Goal: Transaction & Acquisition: Purchase product/service

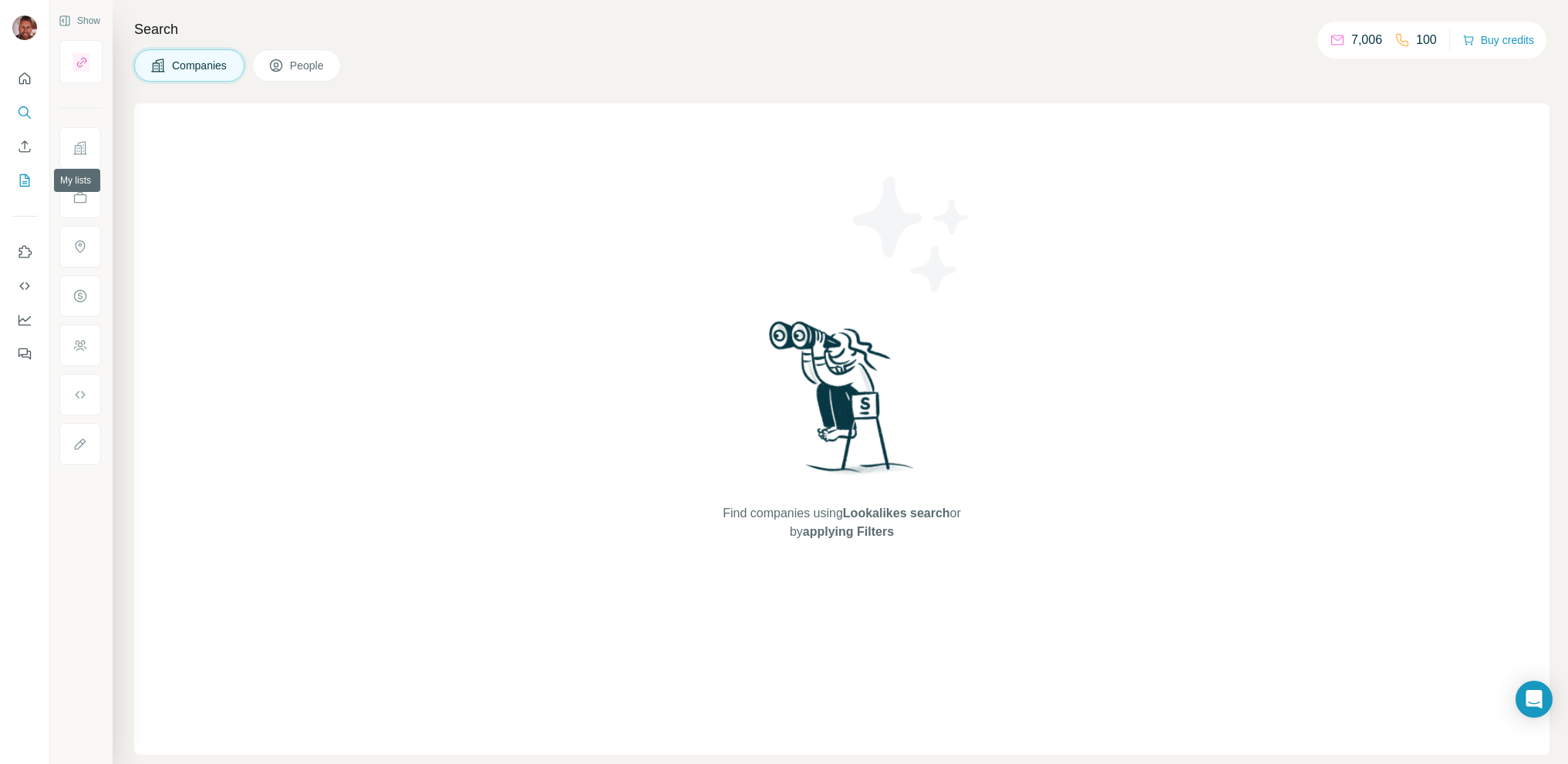
click at [26, 182] on icon "My lists" at bounding box center [24, 180] width 16 height 16
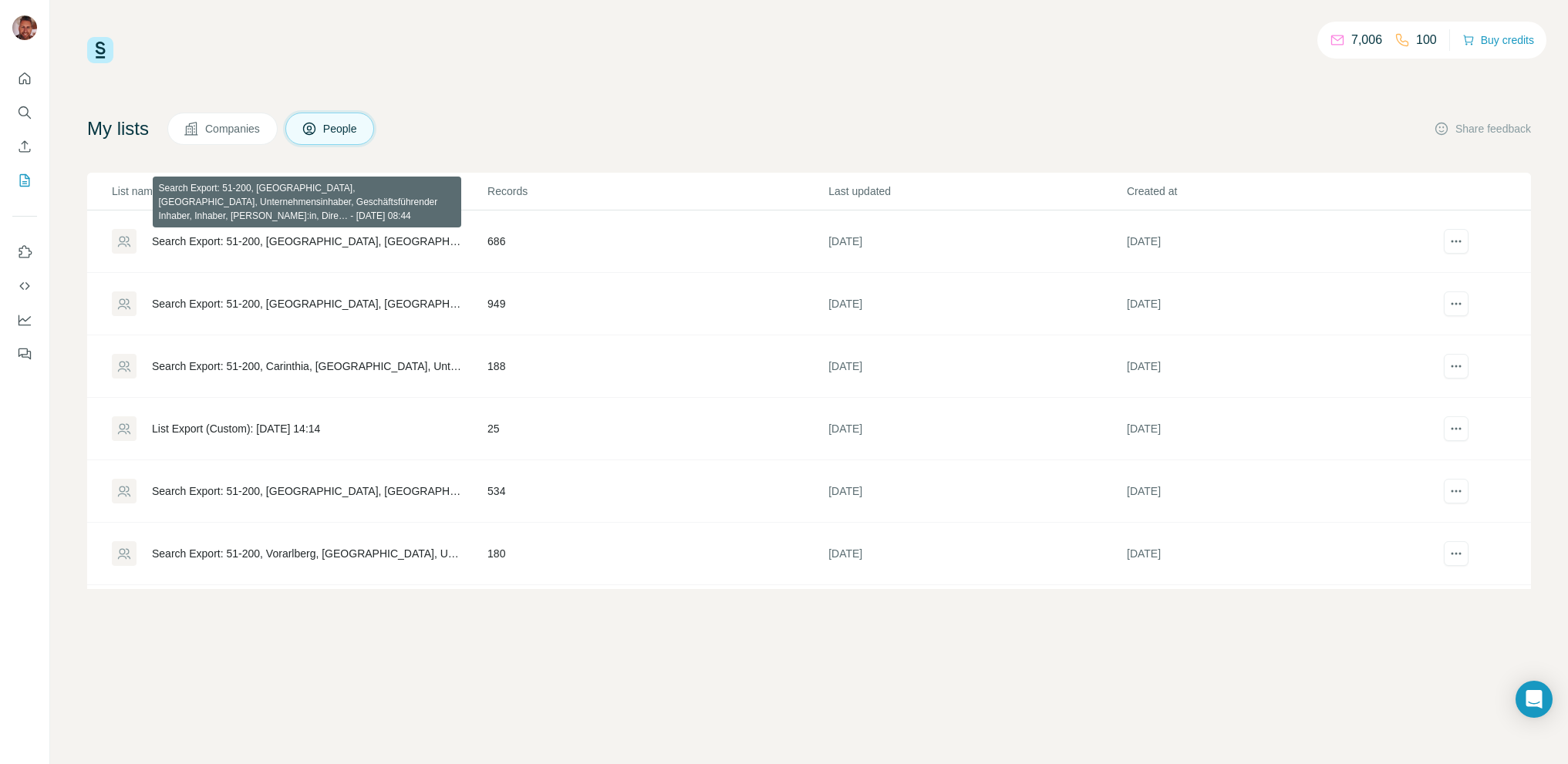
click at [250, 245] on div "Search Export: 51-200, [GEOGRAPHIC_DATA], [GEOGRAPHIC_DATA], Unternehmensinhabe…" at bounding box center [306, 242] width 309 height 16
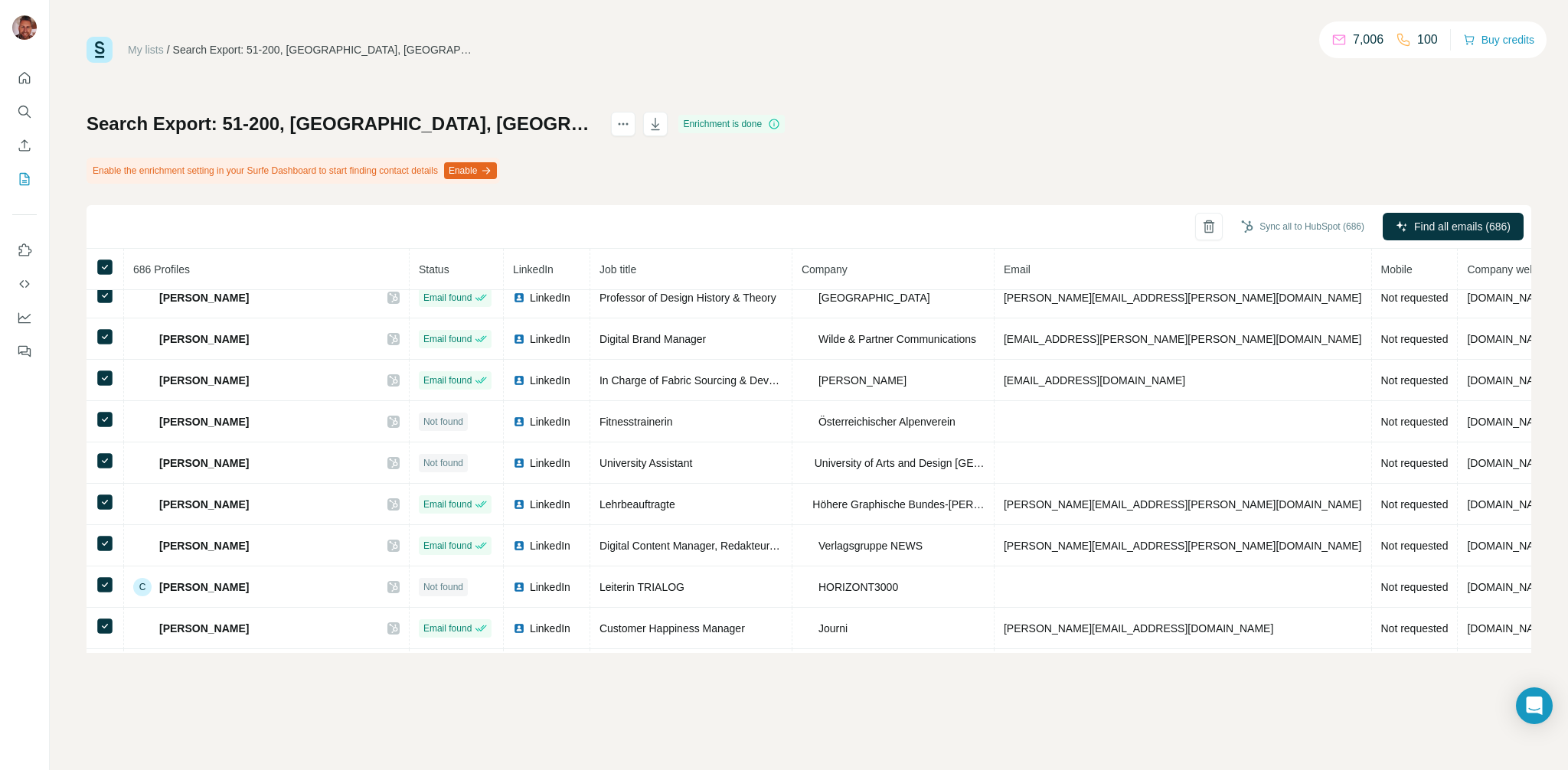
scroll to position [460, 0]
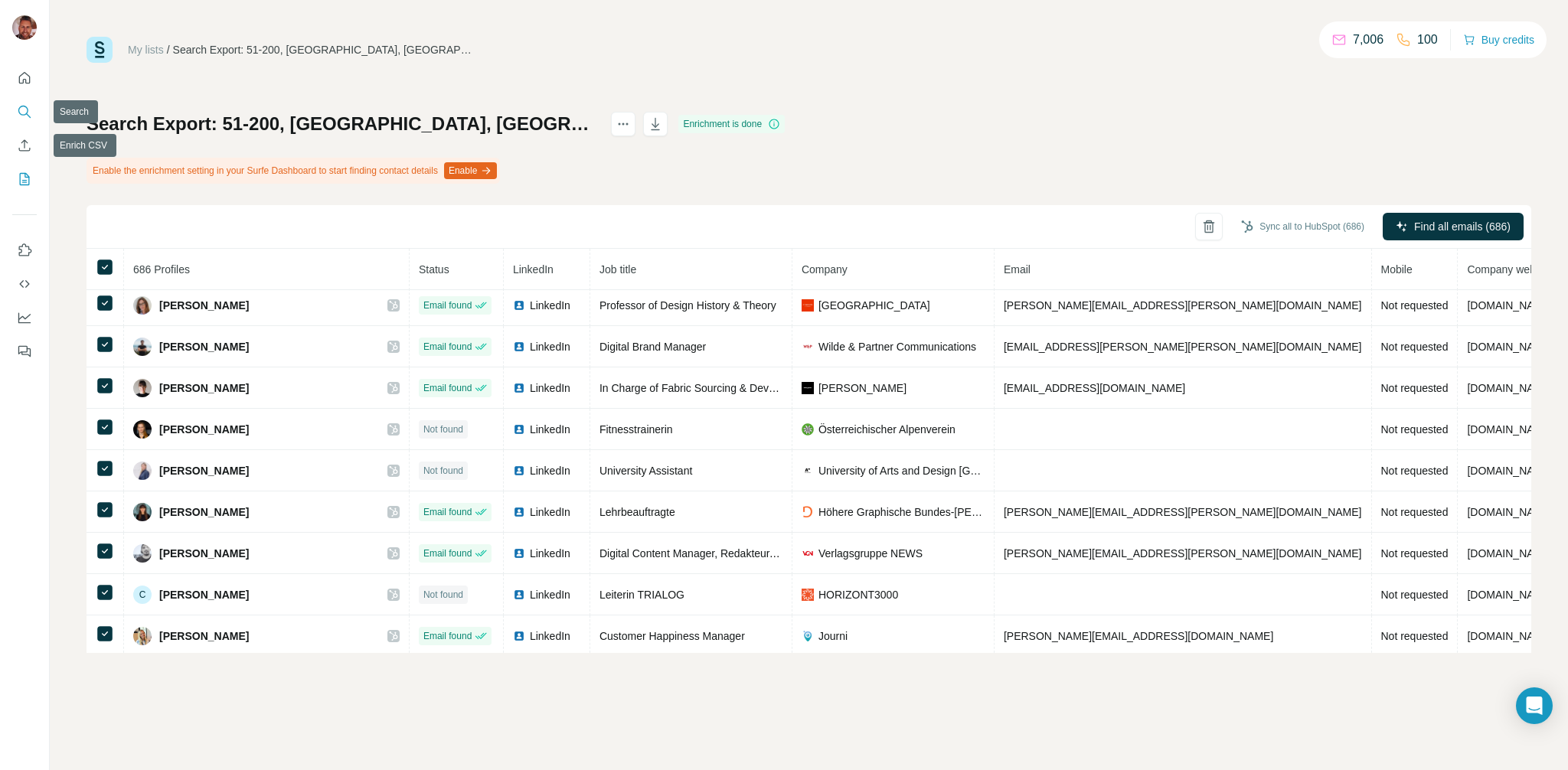
click at [20, 113] on icon "Search" at bounding box center [24, 112] width 15 height 15
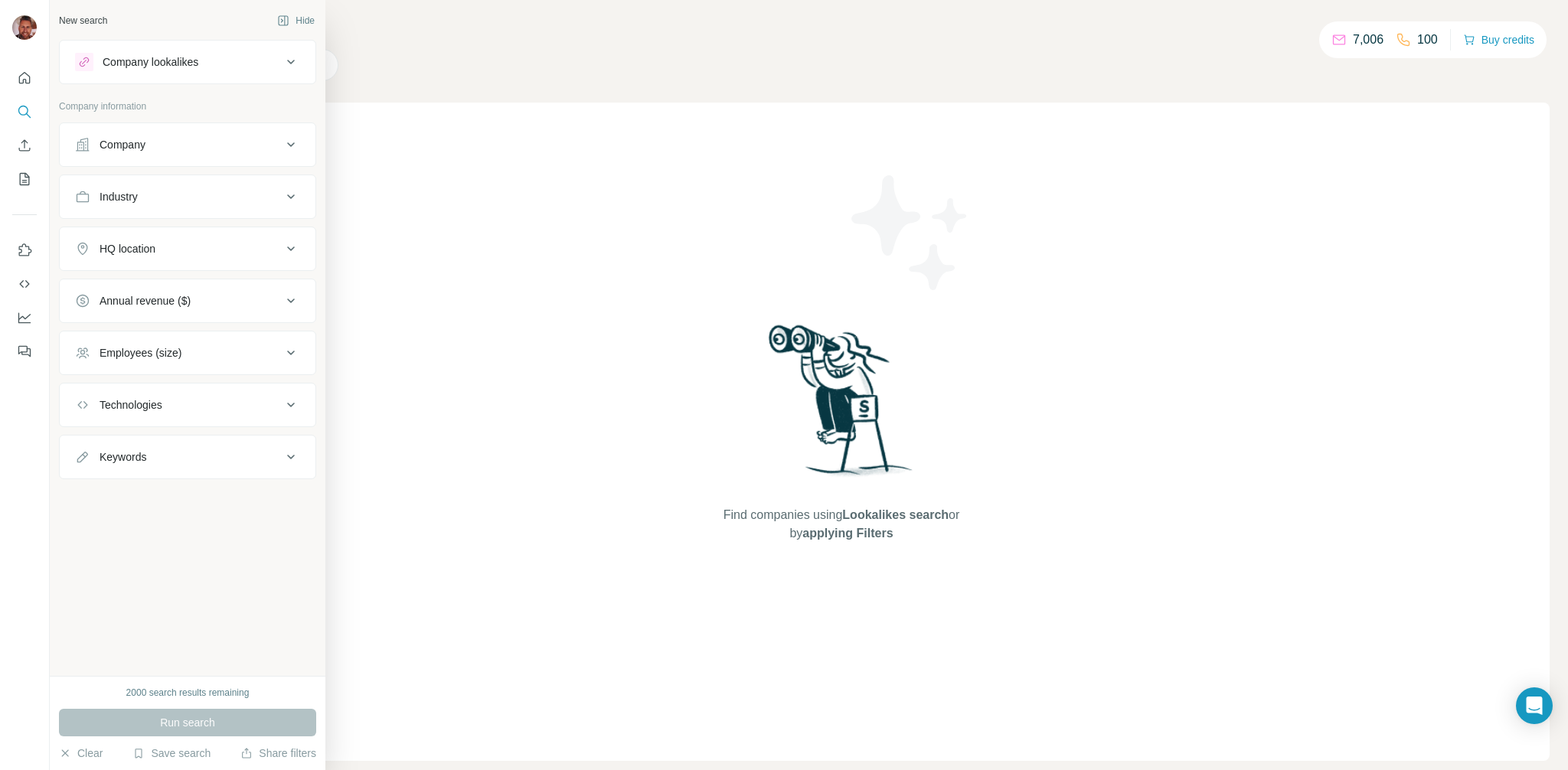
click at [144, 64] on div "Company lookalikes" at bounding box center [150, 62] width 96 height 15
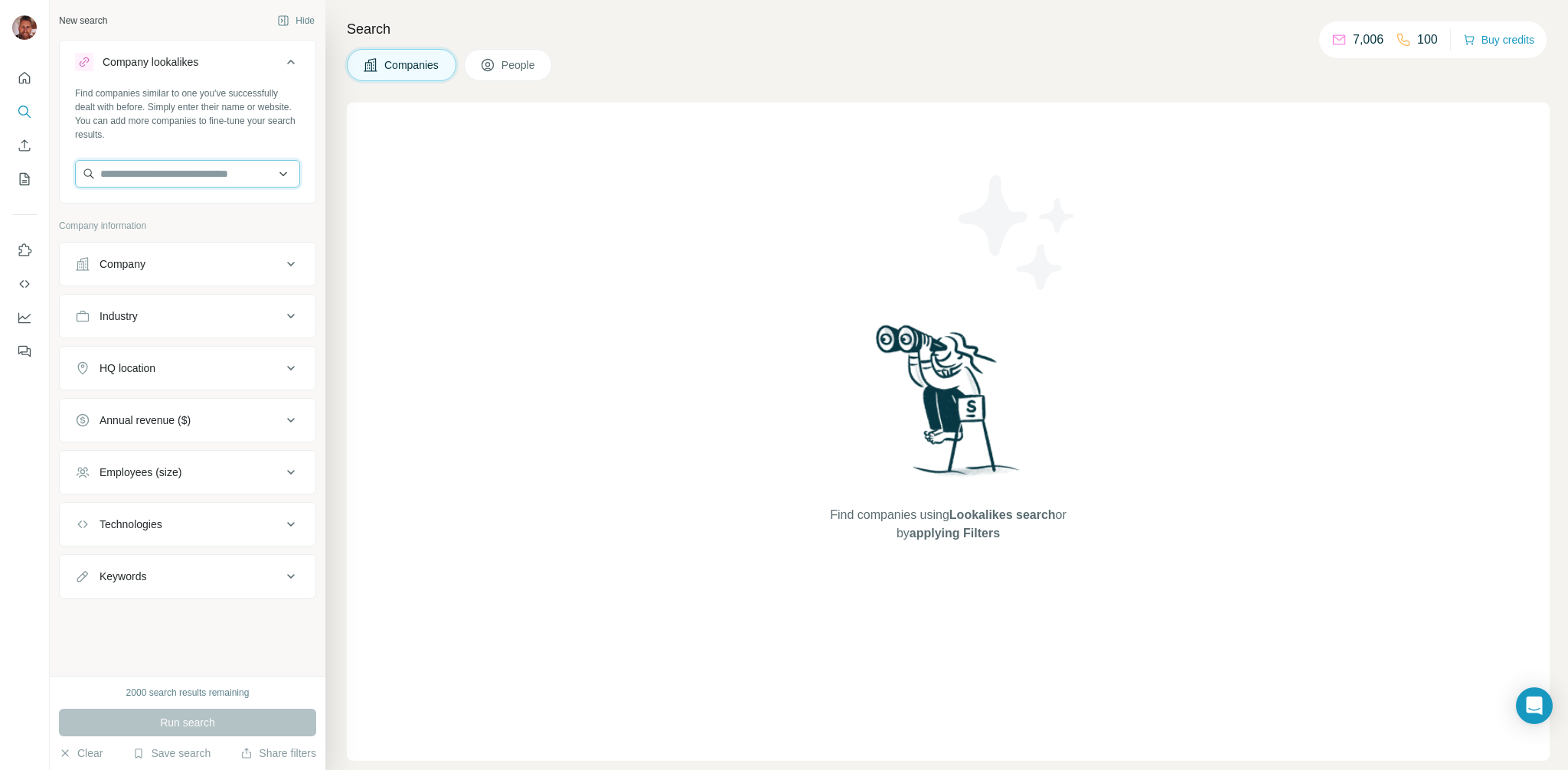
click at [140, 169] on input "text" at bounding box center [187, 173] width 225 height 27
type input "**********"
click at [217, 213] on p "Clean Car Autowaschanlagen" at bounding box center [189, 208] width 140 height 15
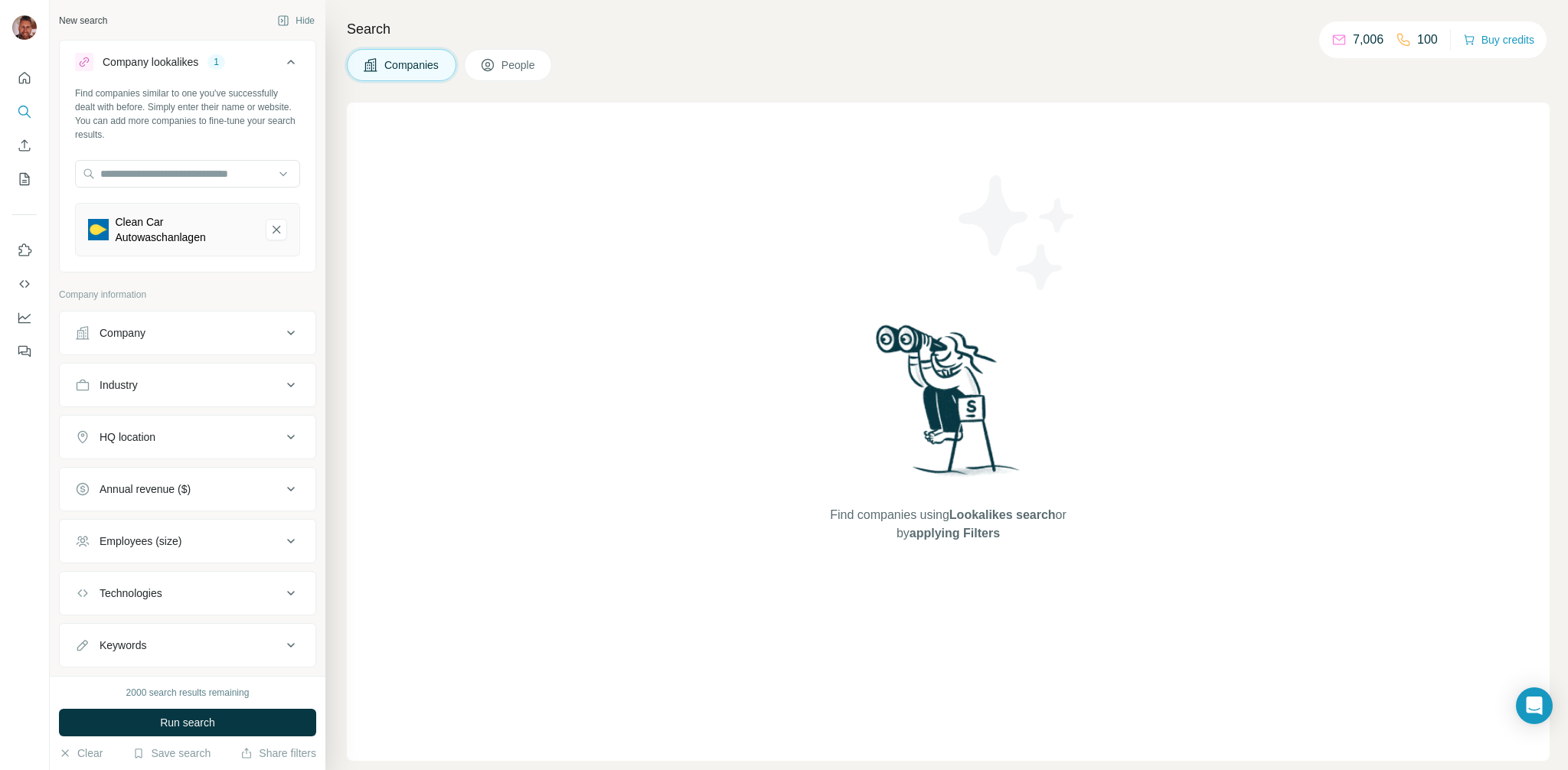
click at [161, 443] on div "HQ location" at bounding box center [177, 438] width 206 height 15
click at [159, 478] on input "text" at bounding box center [187, 476] width 225 height 27
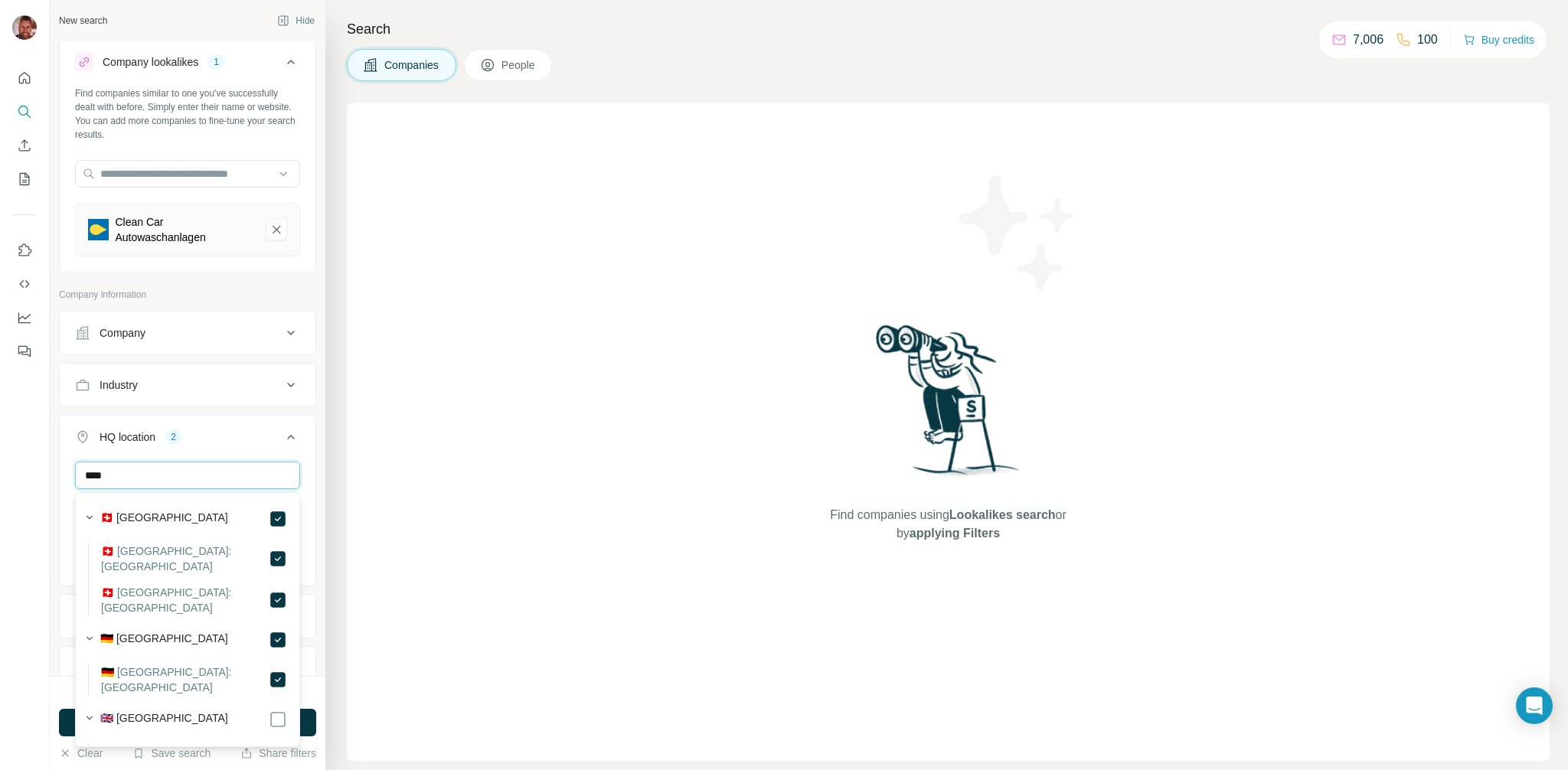
click at [134, 479] on input "****" at bounding box center [187, 476] width 225 height 27
type input "*****"
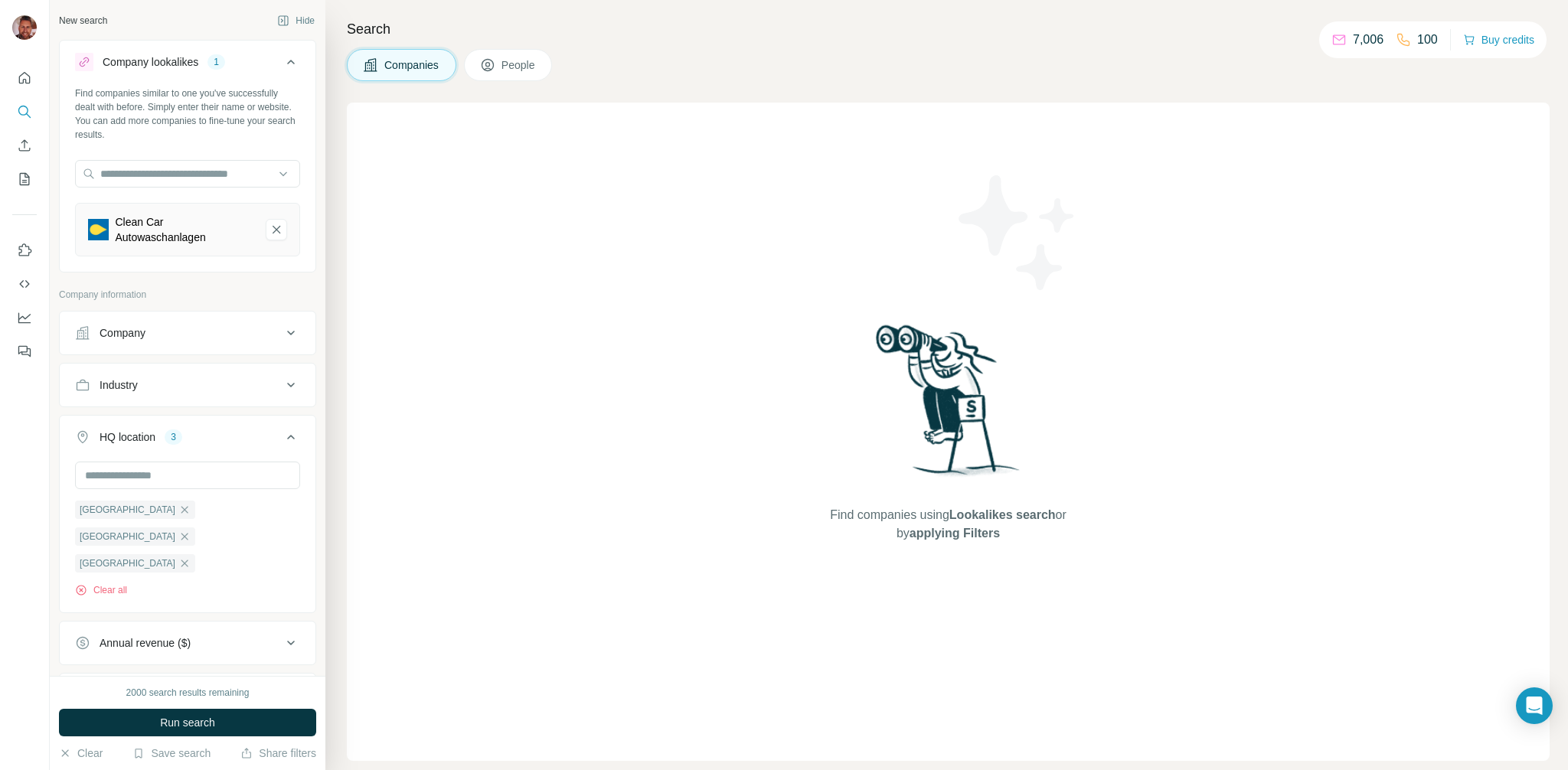
click at [312, 455] on button "HQ location 3" at bounding box center [188, 441] width 256 height 43
click at [192, 727] on span "Run search" at bounding box center [187, 724] width 55 height 15
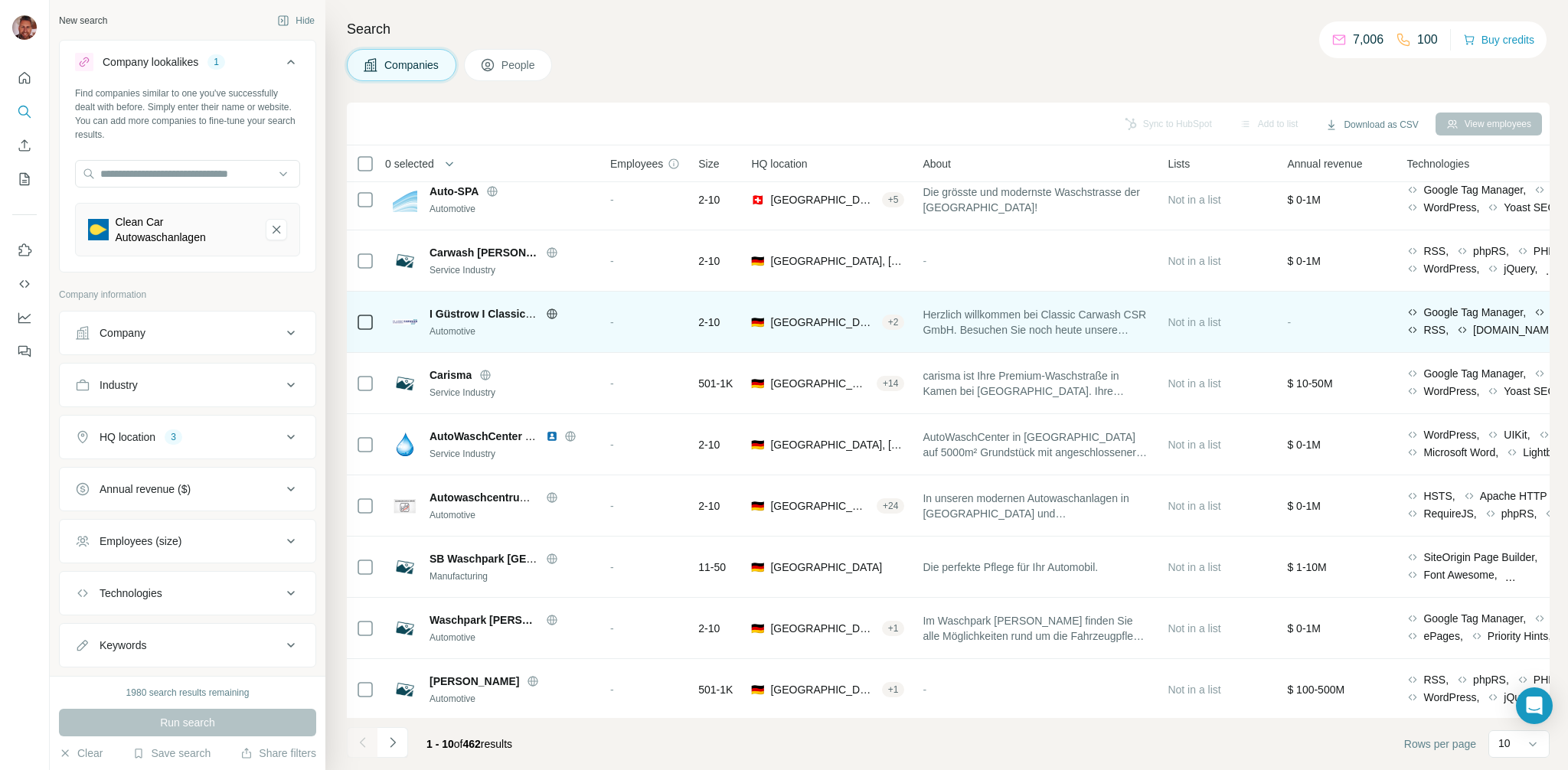
scroll to position [72, 3]
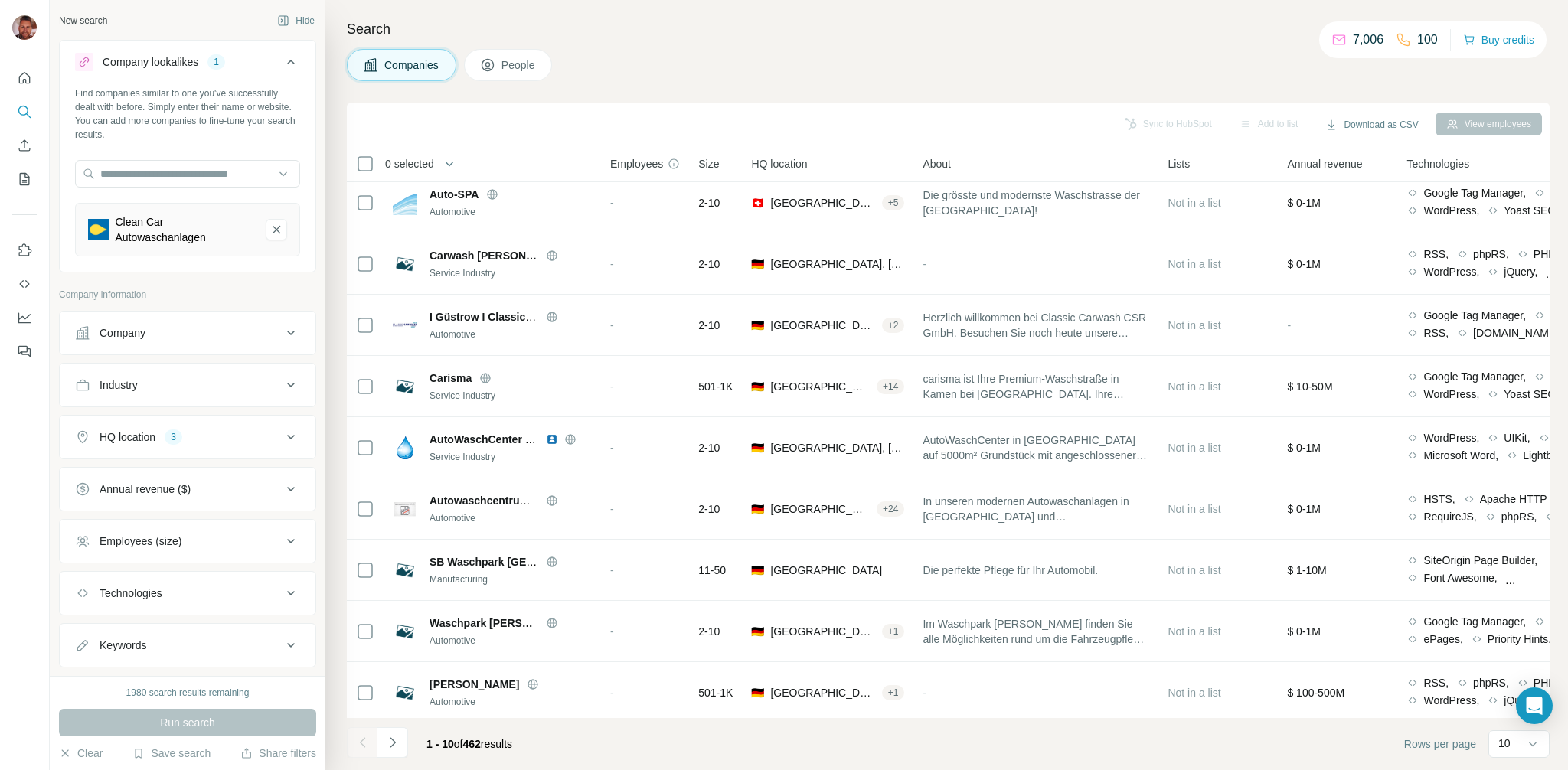
drag, startPoint x: 469, startPoint y: 746, endPoint x: 507, endPoint y: 748, distance: 38.1
click at [507, 748] on span "1 - 10 of 462 results" at bounding box center [469, 744] width 86 height 13
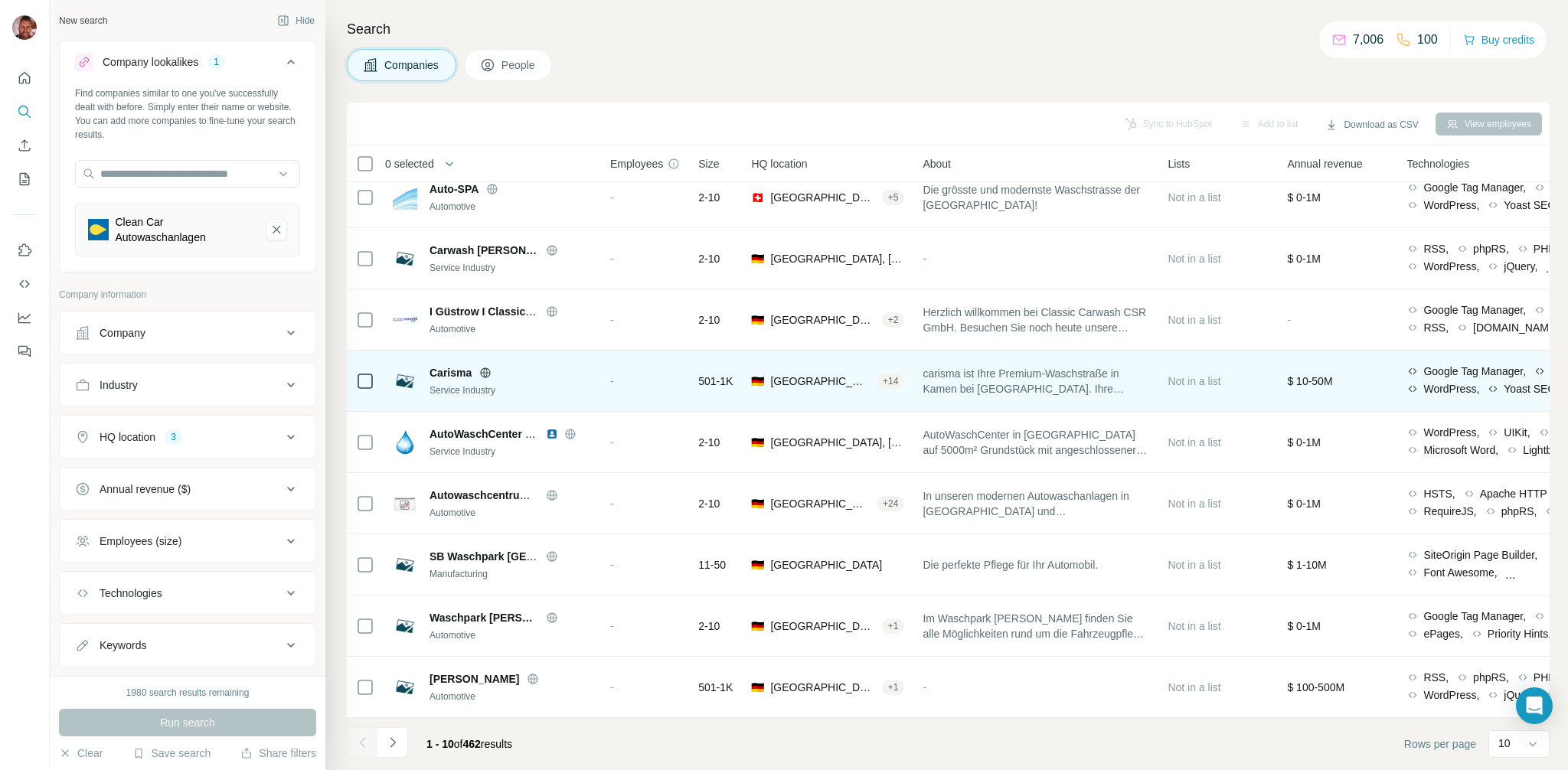
scroll to position [0, 3]
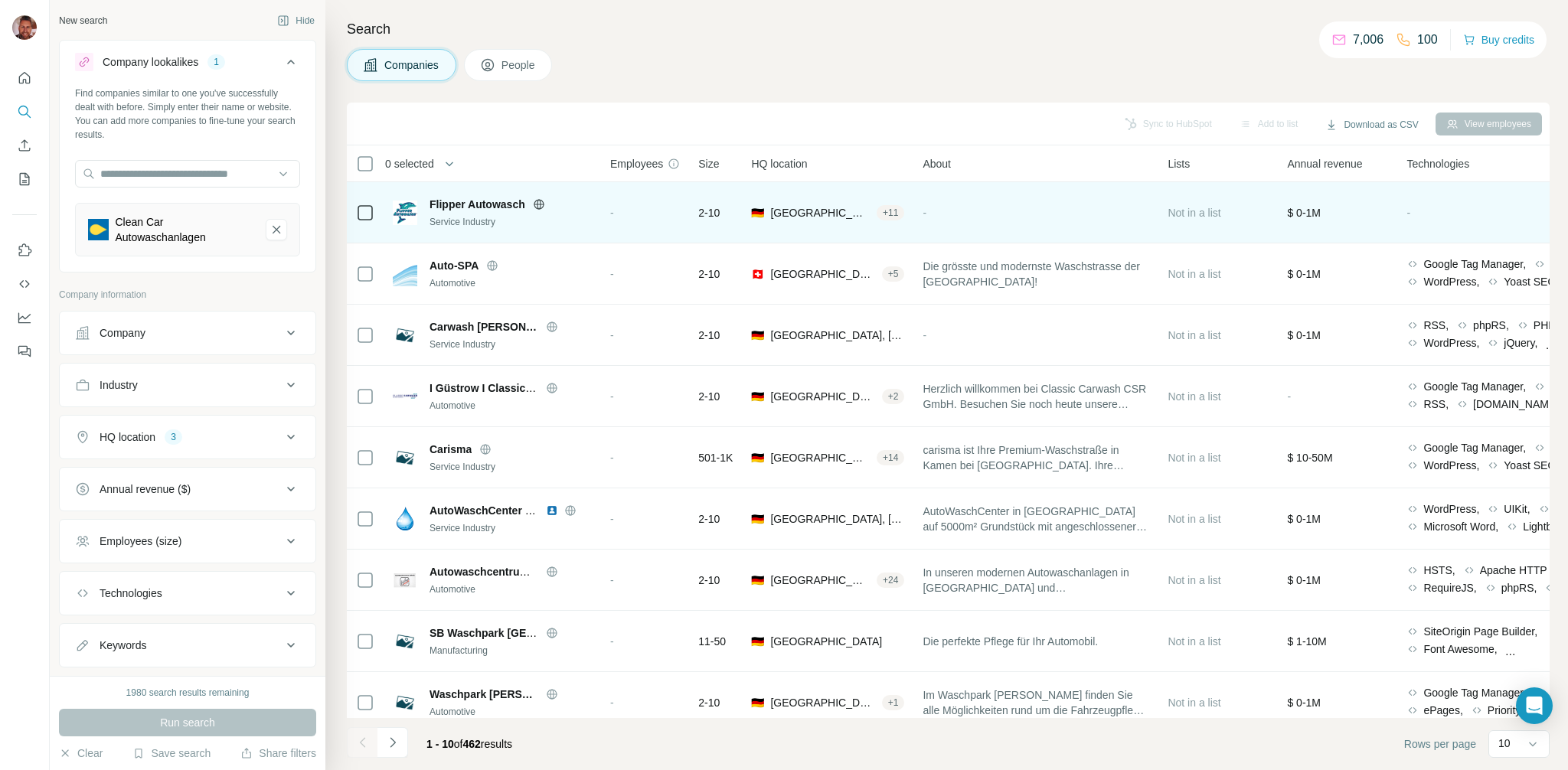
click at [474, 206] on span "Flipper Autowasch" at bounding box center [477, 204] width 96 height 15
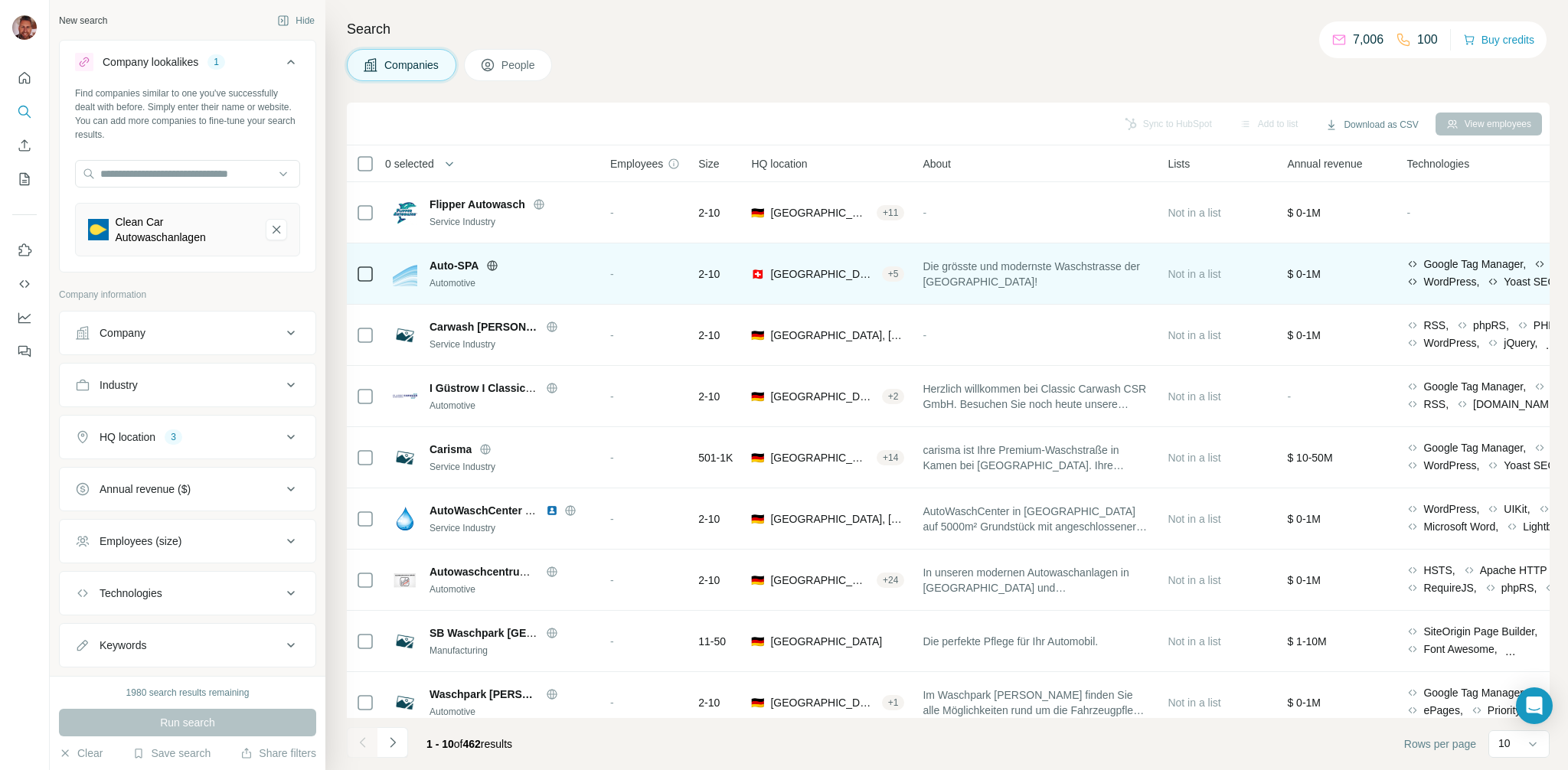
click at [356, 272] on icon at bounding box center [365, 274] width 18 height 18
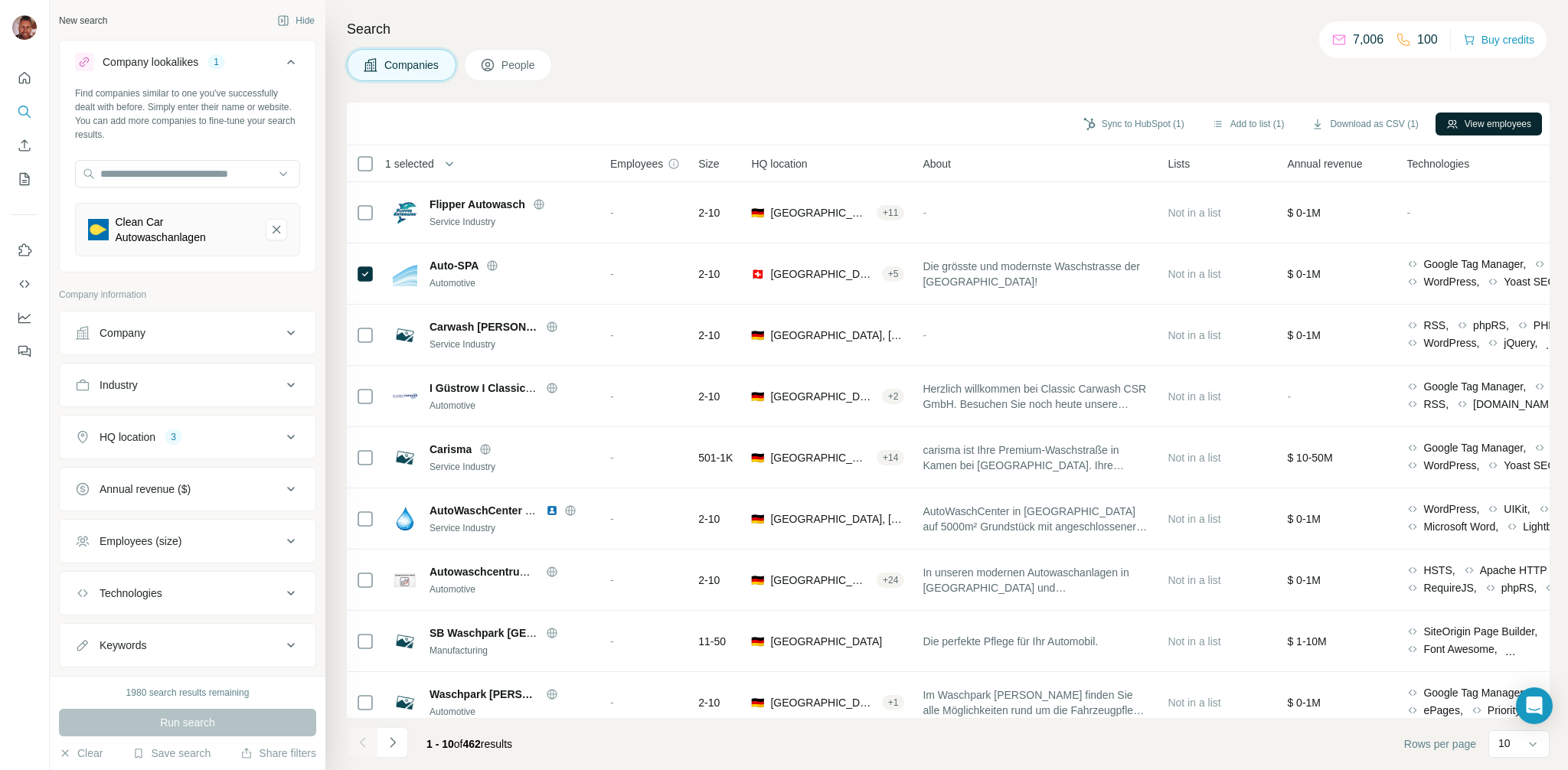
click at [1502, 127] on button "View employees" at bounding box center [1490, 124] width 107 height 23
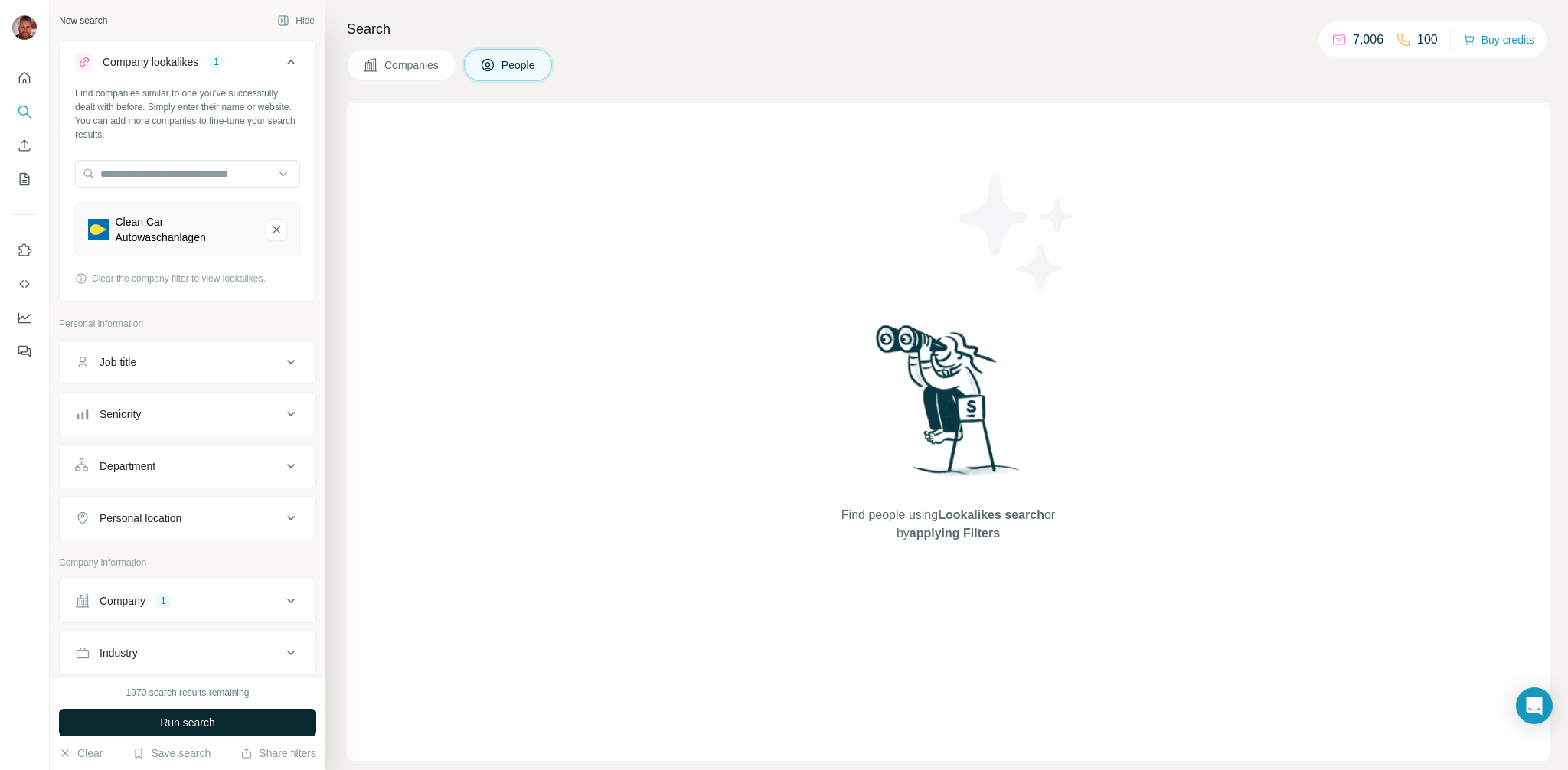
click at [192, 721] on span "Run search" at bounding box center [187, 724] width 55 height 15
click at [285, 610] on button "Company 1" at bounding box center [188, 601] width 256 height 37
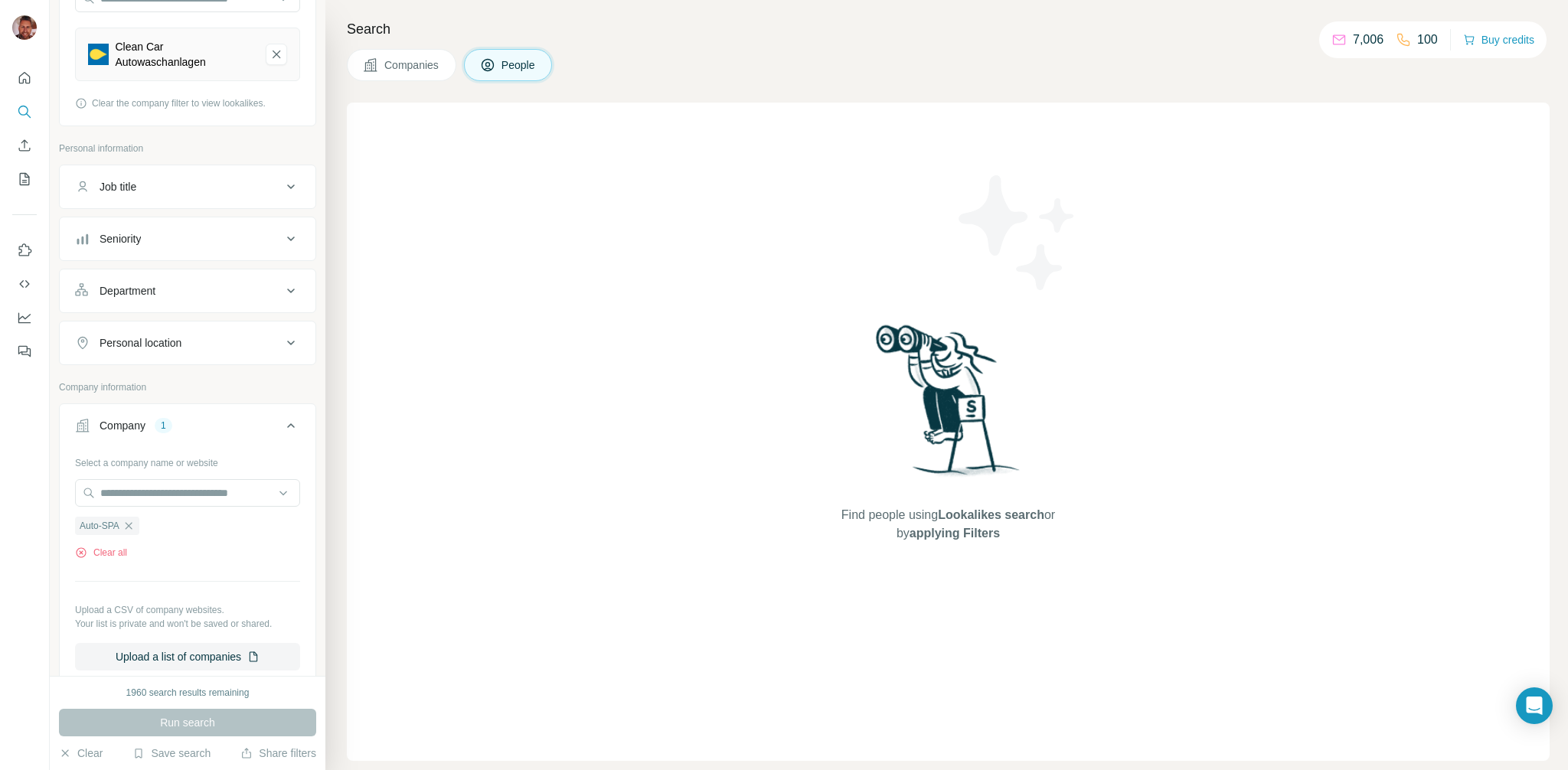
scroll to position [194, 0]
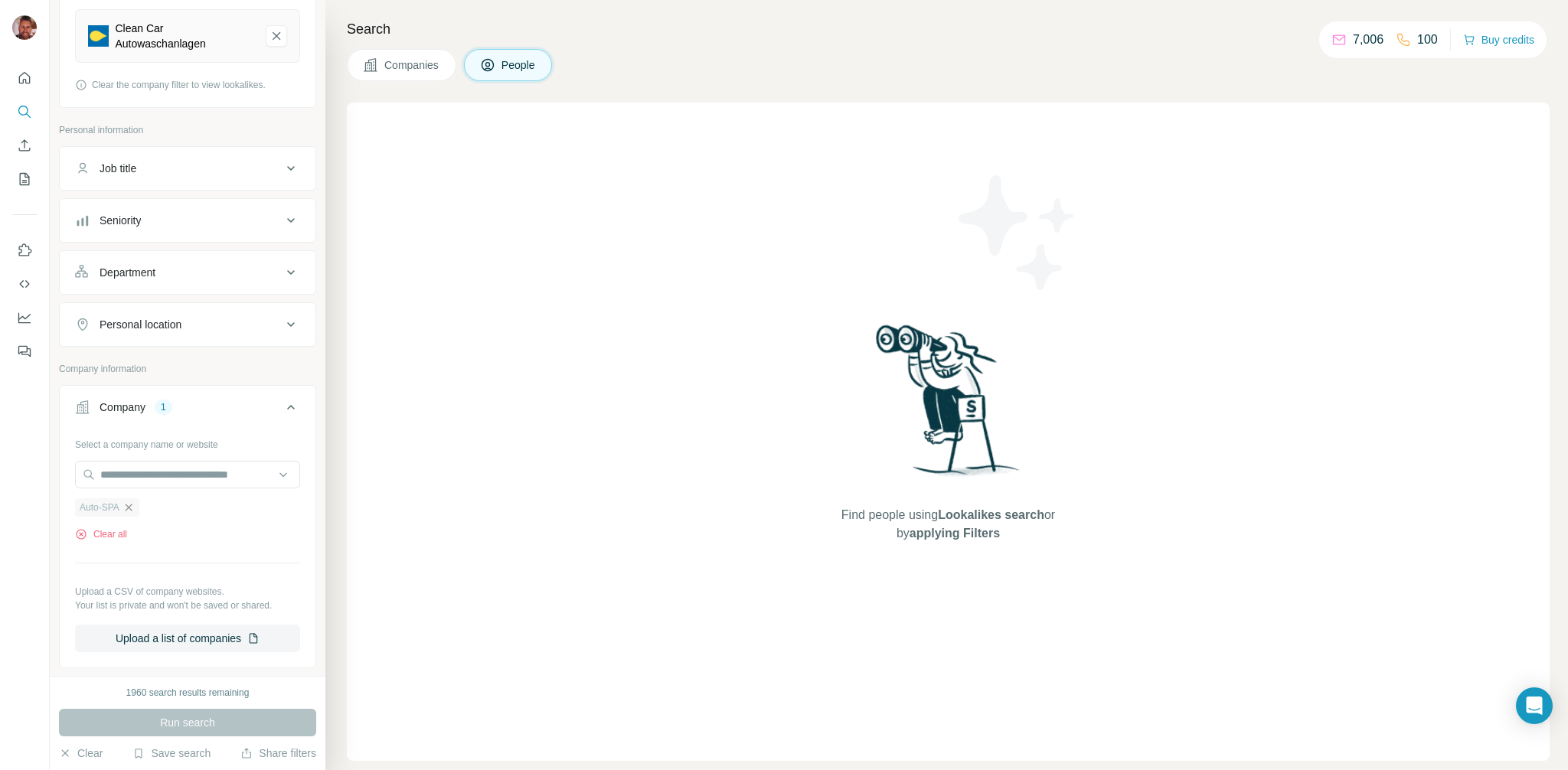
click at [132, 510] on icon "button" at bounding box center [129, 508] width 13 height 13
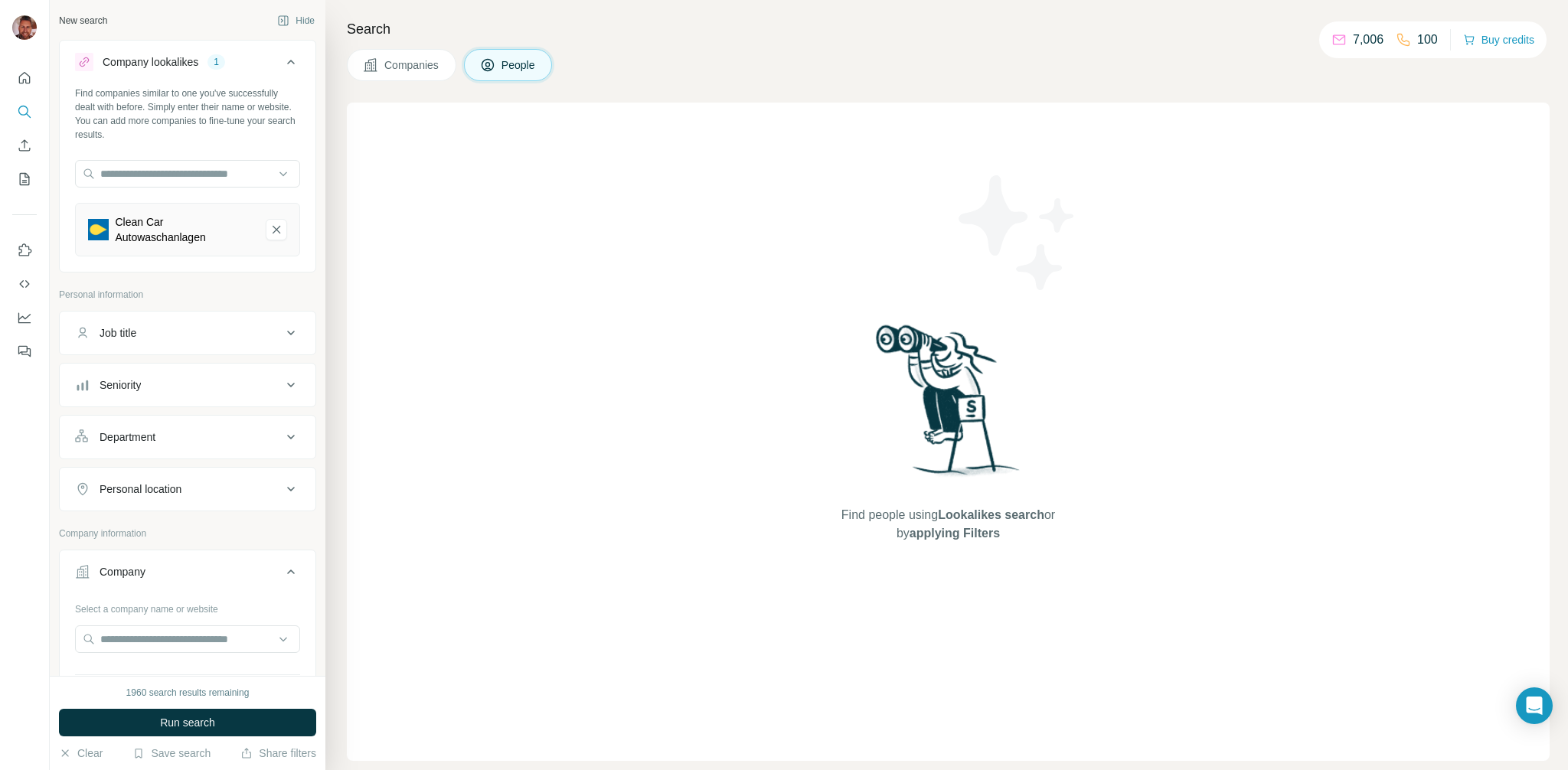
click at [233, 725] on button "Run search" at bounding box center [188, 723] width 258 height 27
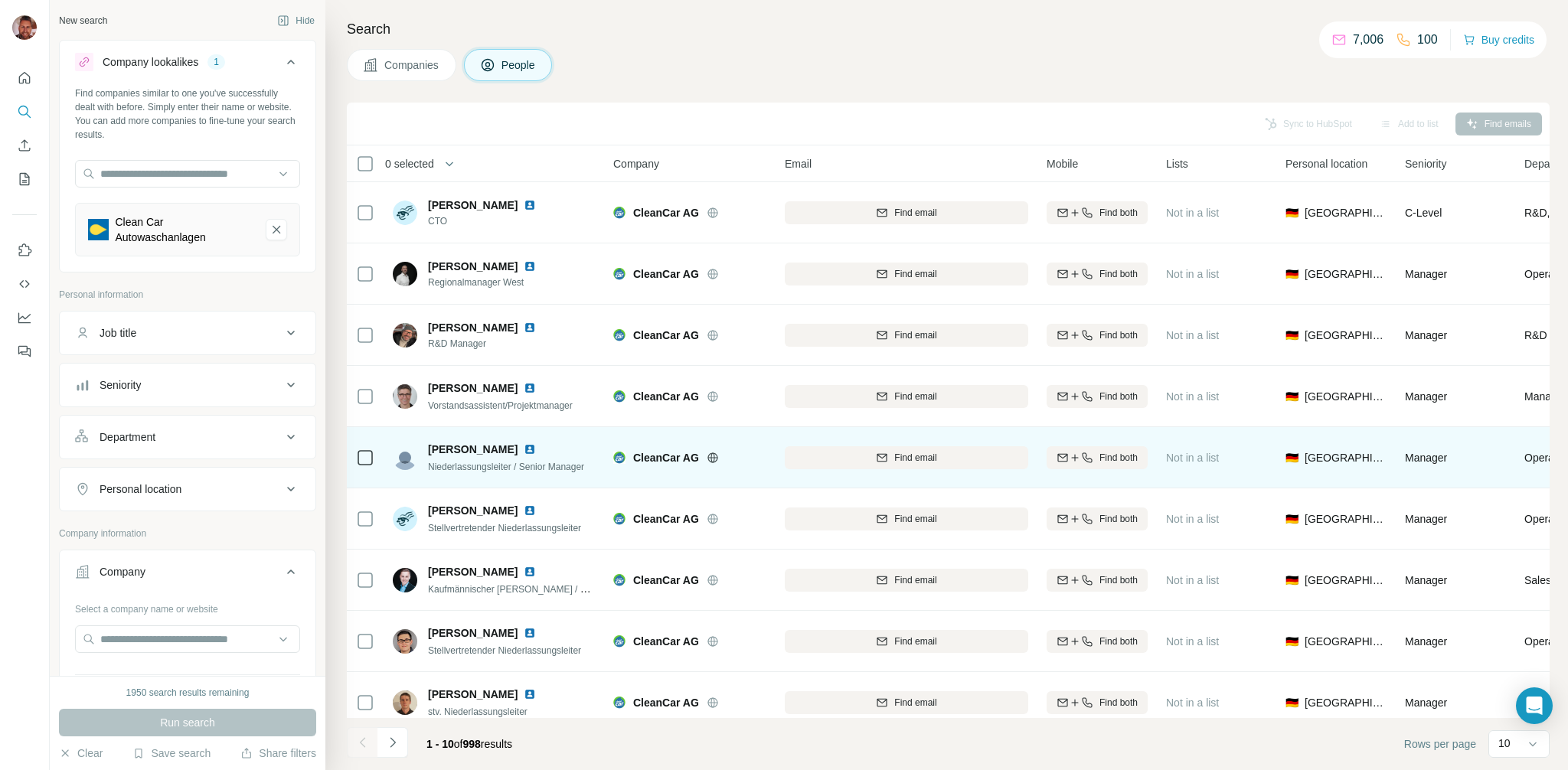
scroll to position [77, 0]
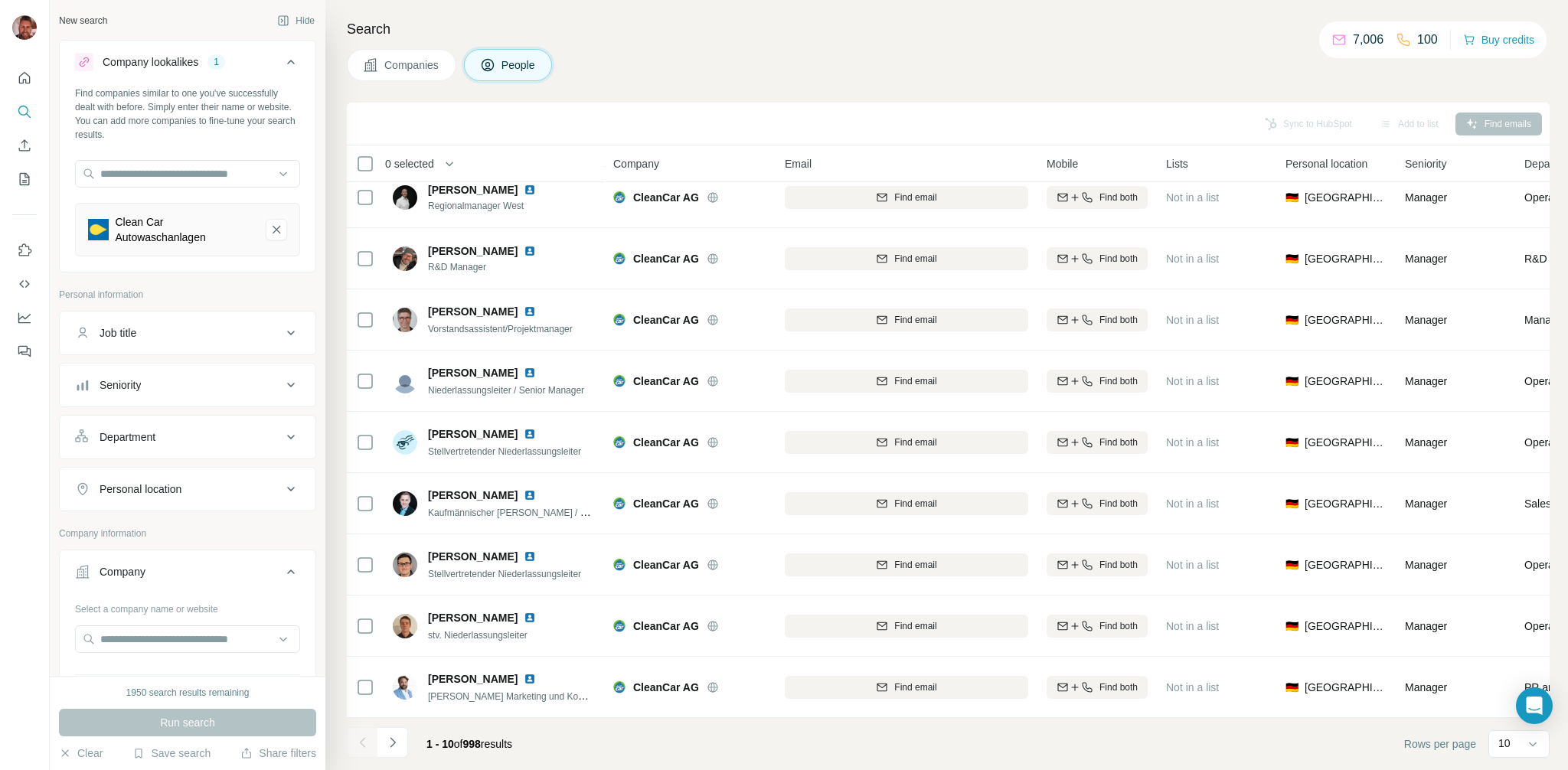
click at [400, 745] on button "Navigate to next page" at bounding box center [393, 743] width 31 height 31
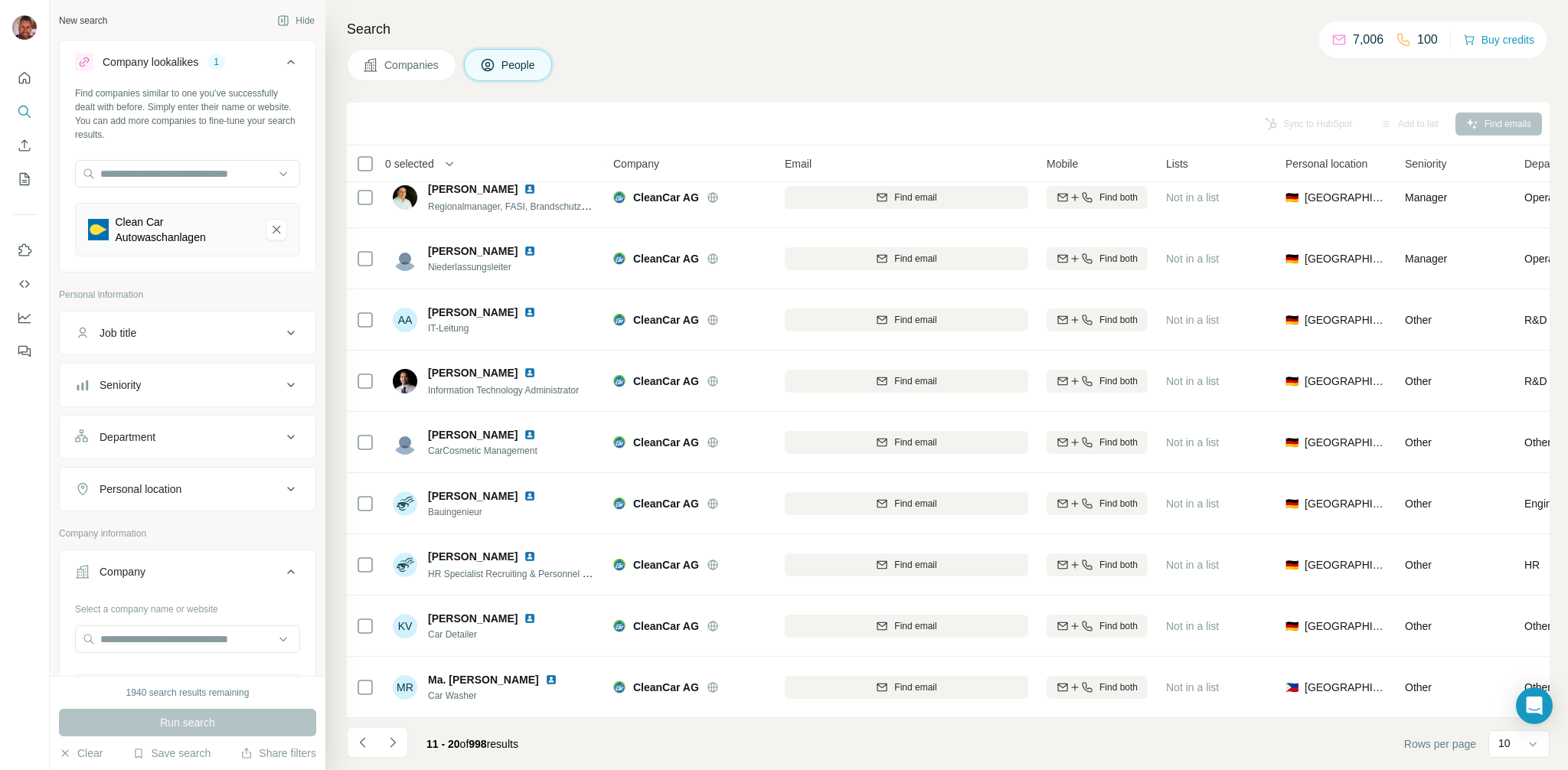
click at [393, 747] on icon "Navigate to next page" at bounding box center [393, 743] width 15 height 15
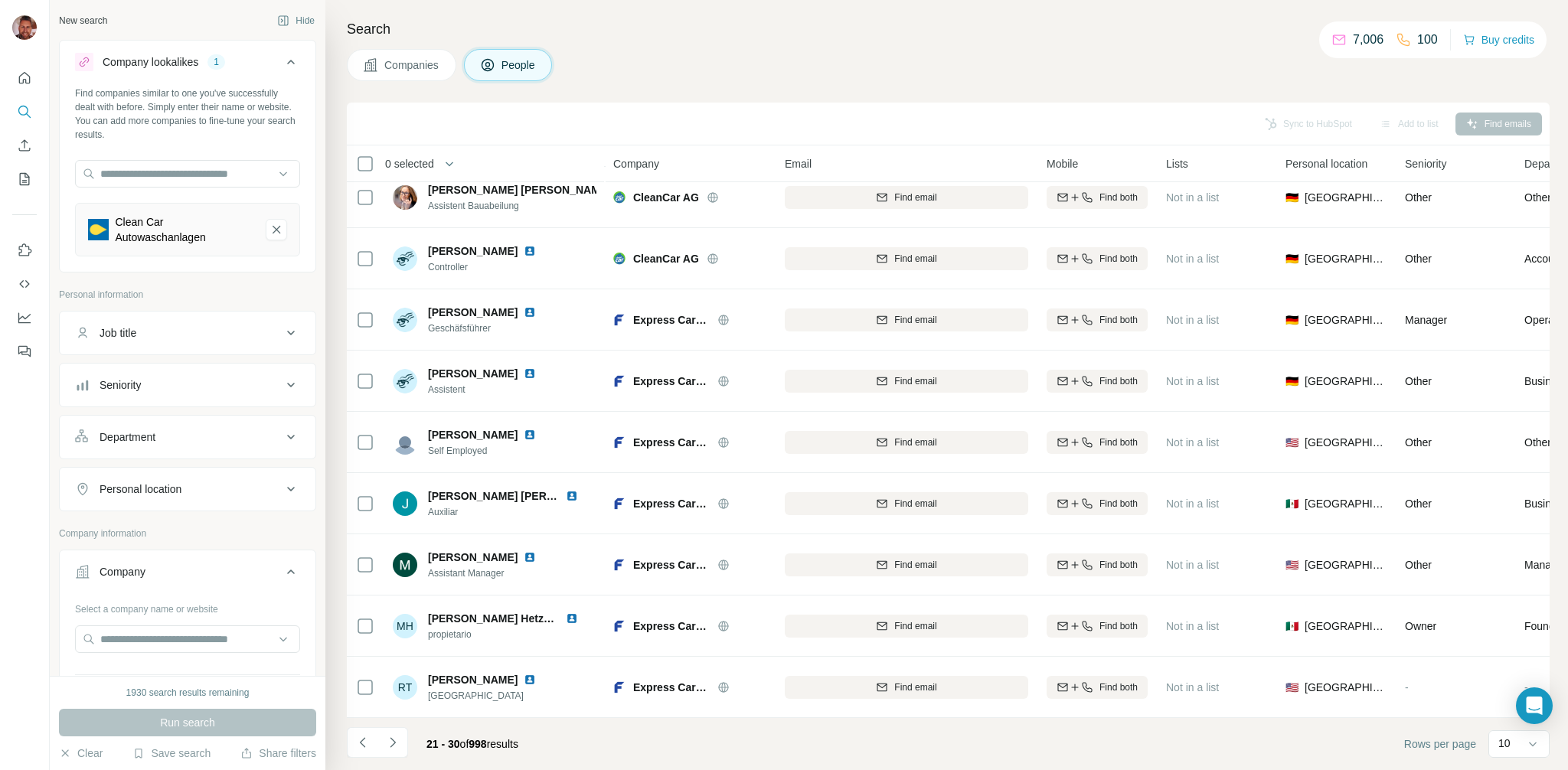
click at [393, 747] on icon "Navigate to next page" at bounding box center [393, 743] width 15 height 15
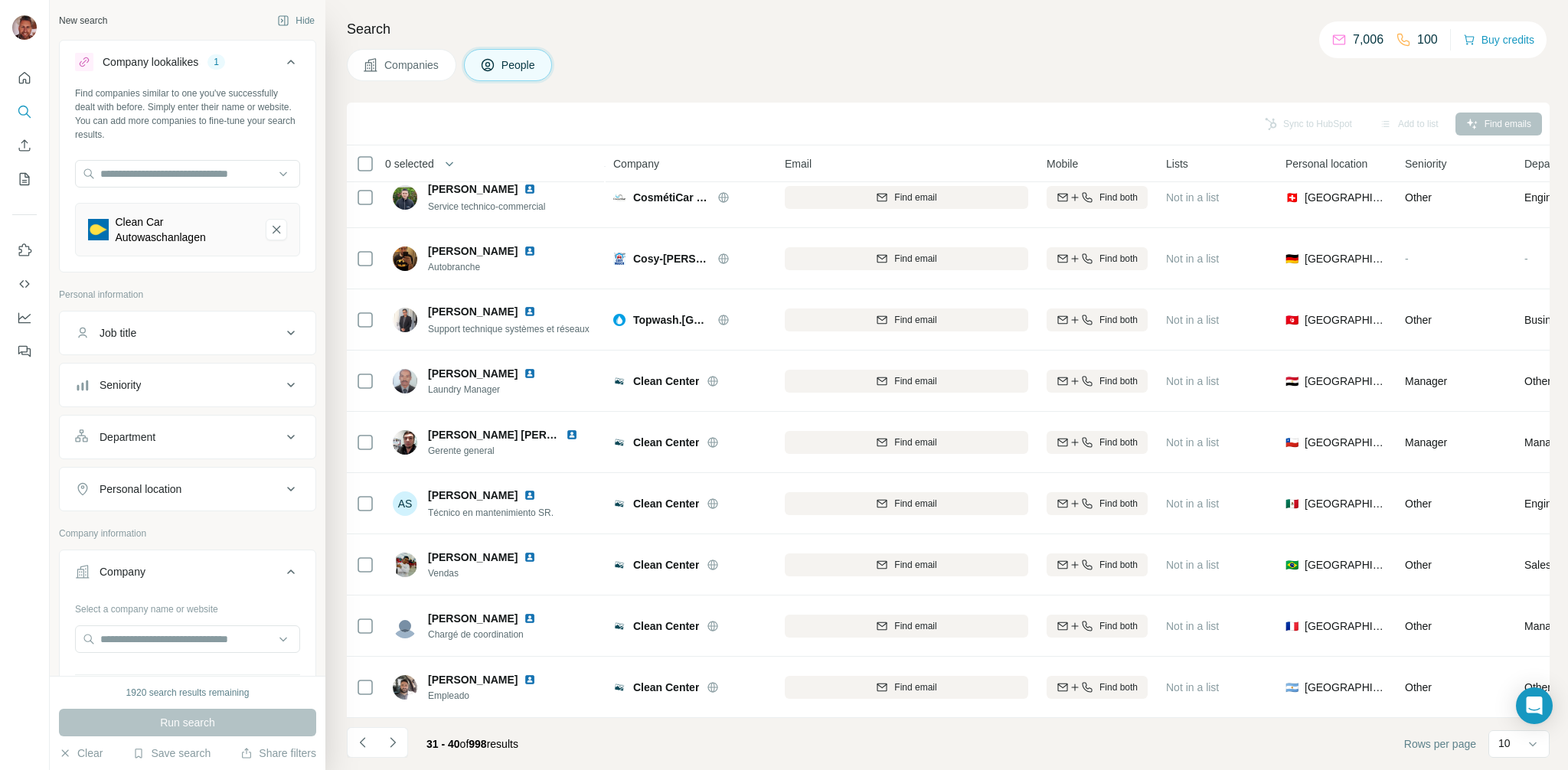
click at [393, 747] on icon "Navigate to next page" at bounding box center [393, 743] width 15 height 15
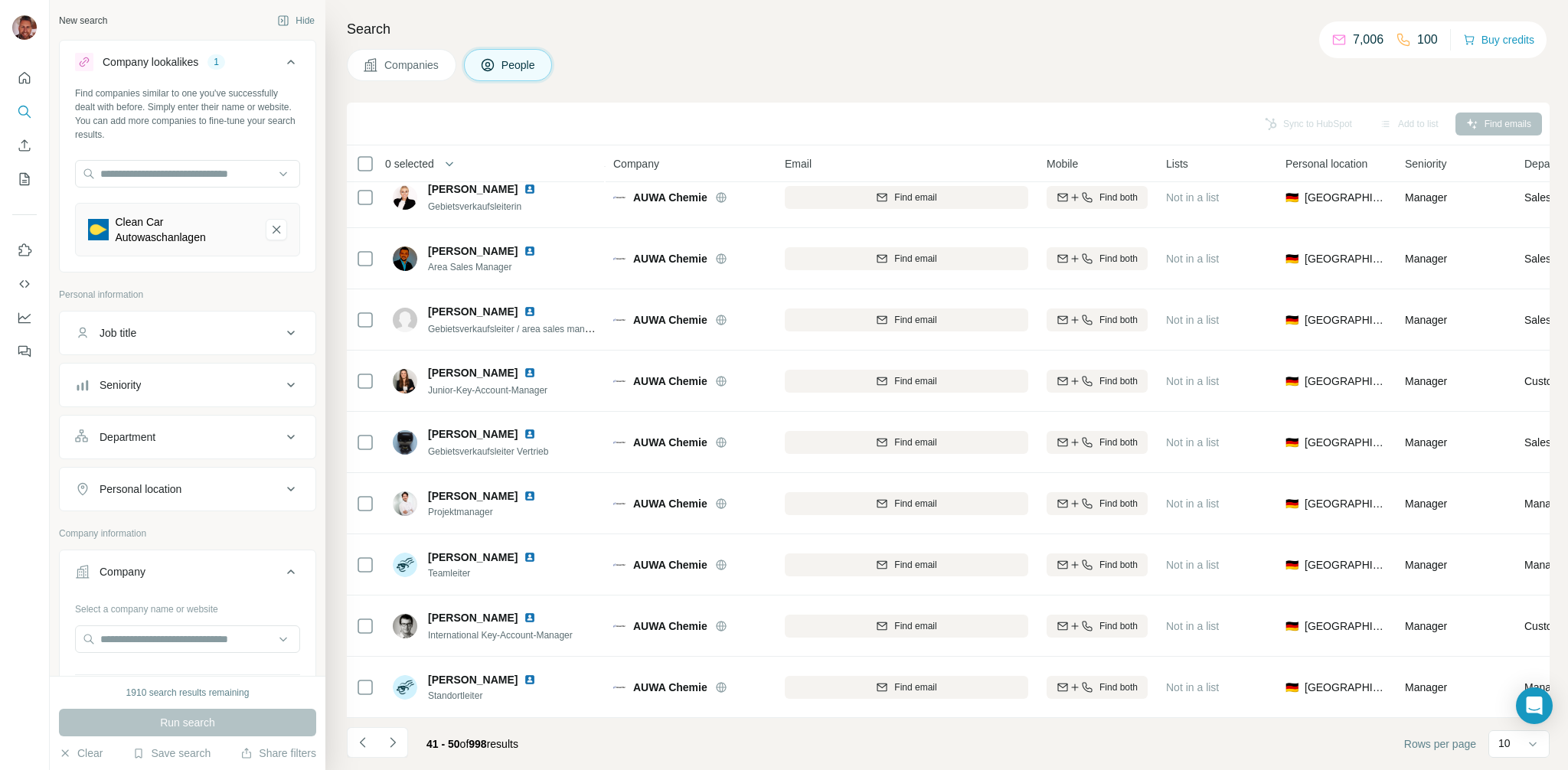
click at [409, 69] on span "Companies" at bounding box center [413, 65] width 56 height 15
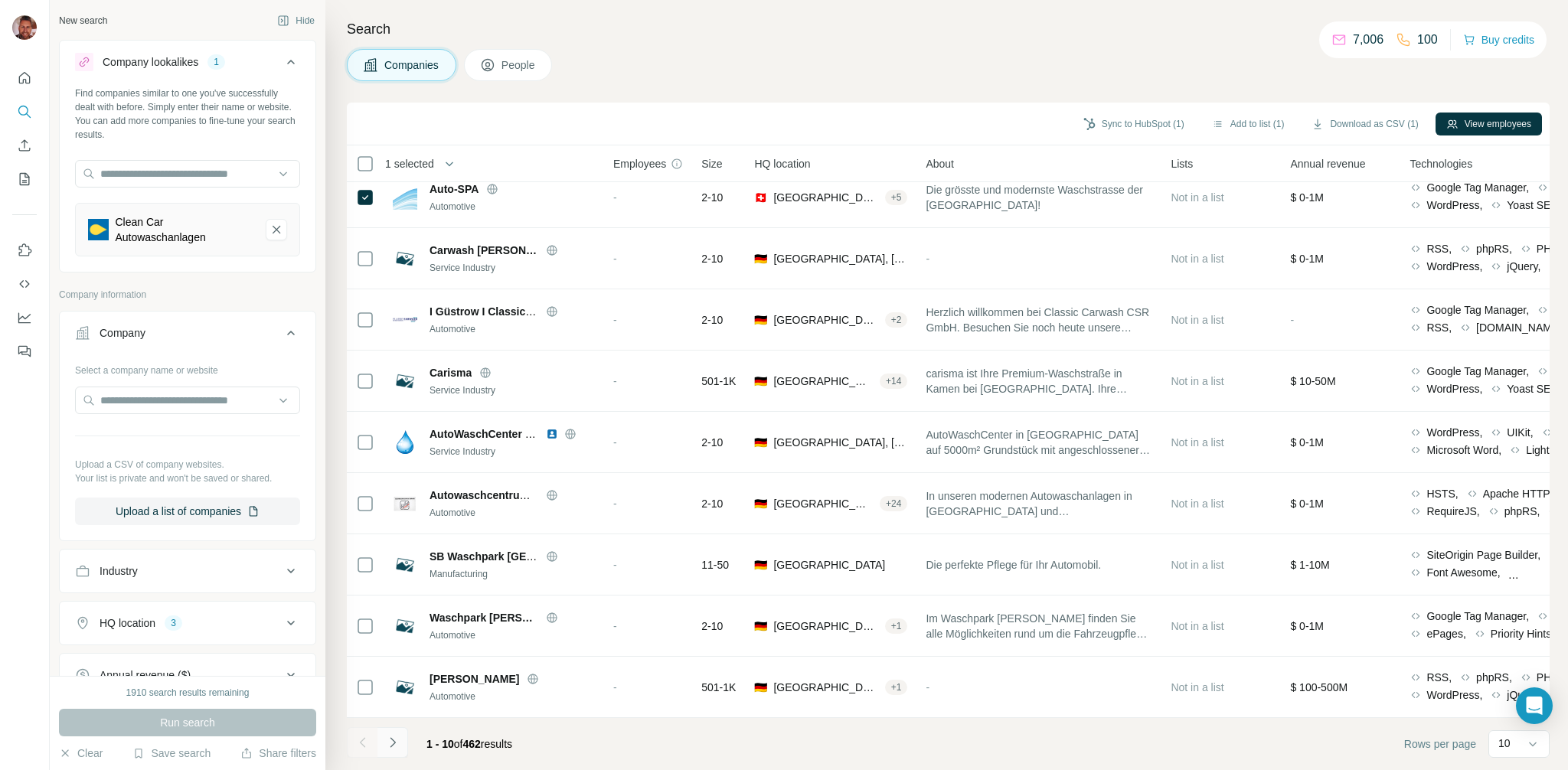
click at [395, 746] on icon "Navigate to next page" at bounding box center [393, 743] width 15 height 15
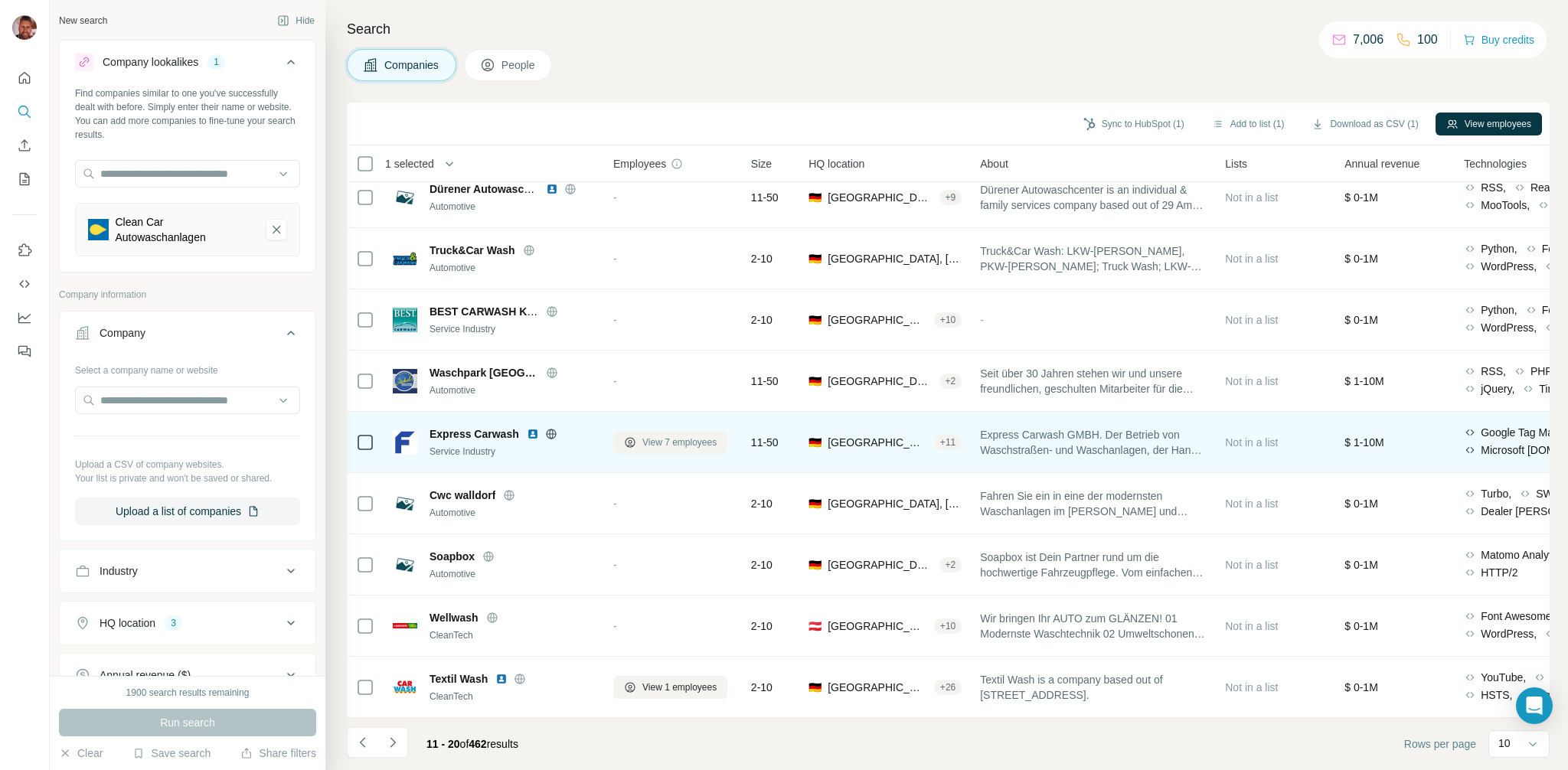
click at [667, 446] on span "View 7 employees" at bounding box center [679, 443] width 75 height 14
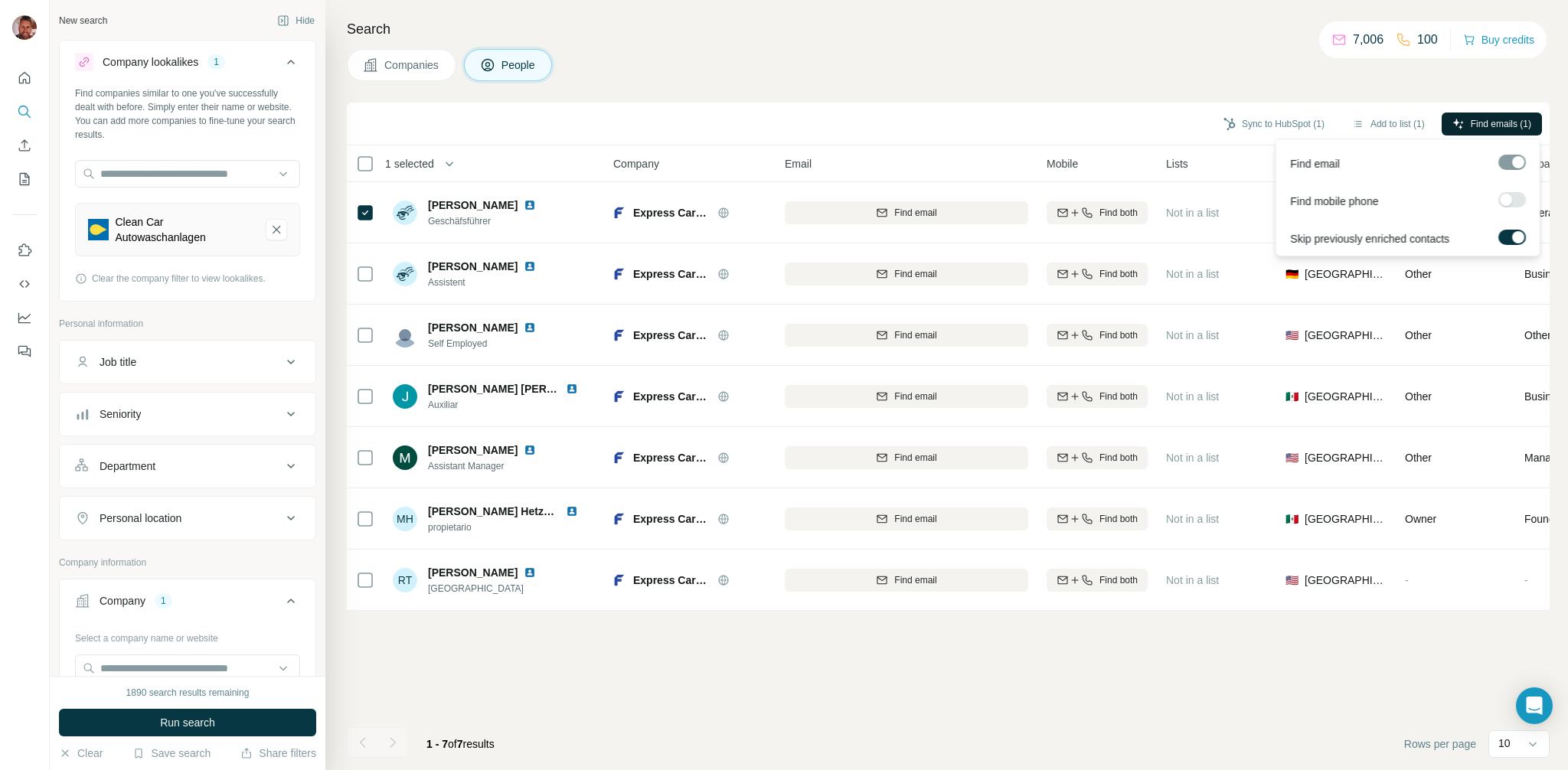
click at [1467, 123] on button "Find emails (1)" at bounding box center [1492, 124] width 101 height 23
click at [1512, 123] on span "Find emails (2)" at bounding box center [1501, 124] width 60 height 14
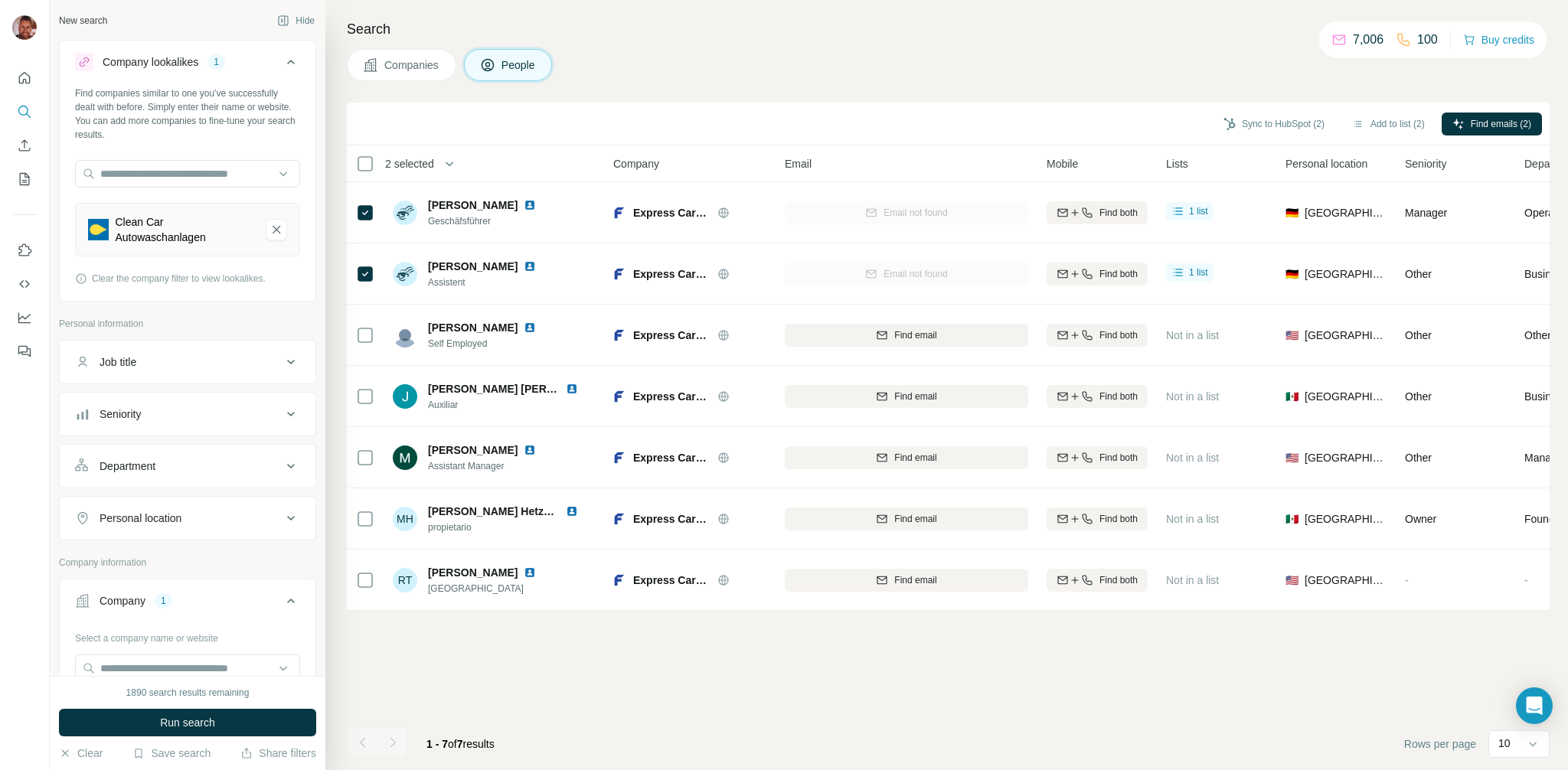
click at [412, 59] on span "Companies" at bounding box center [413, 65] width 56 height 15
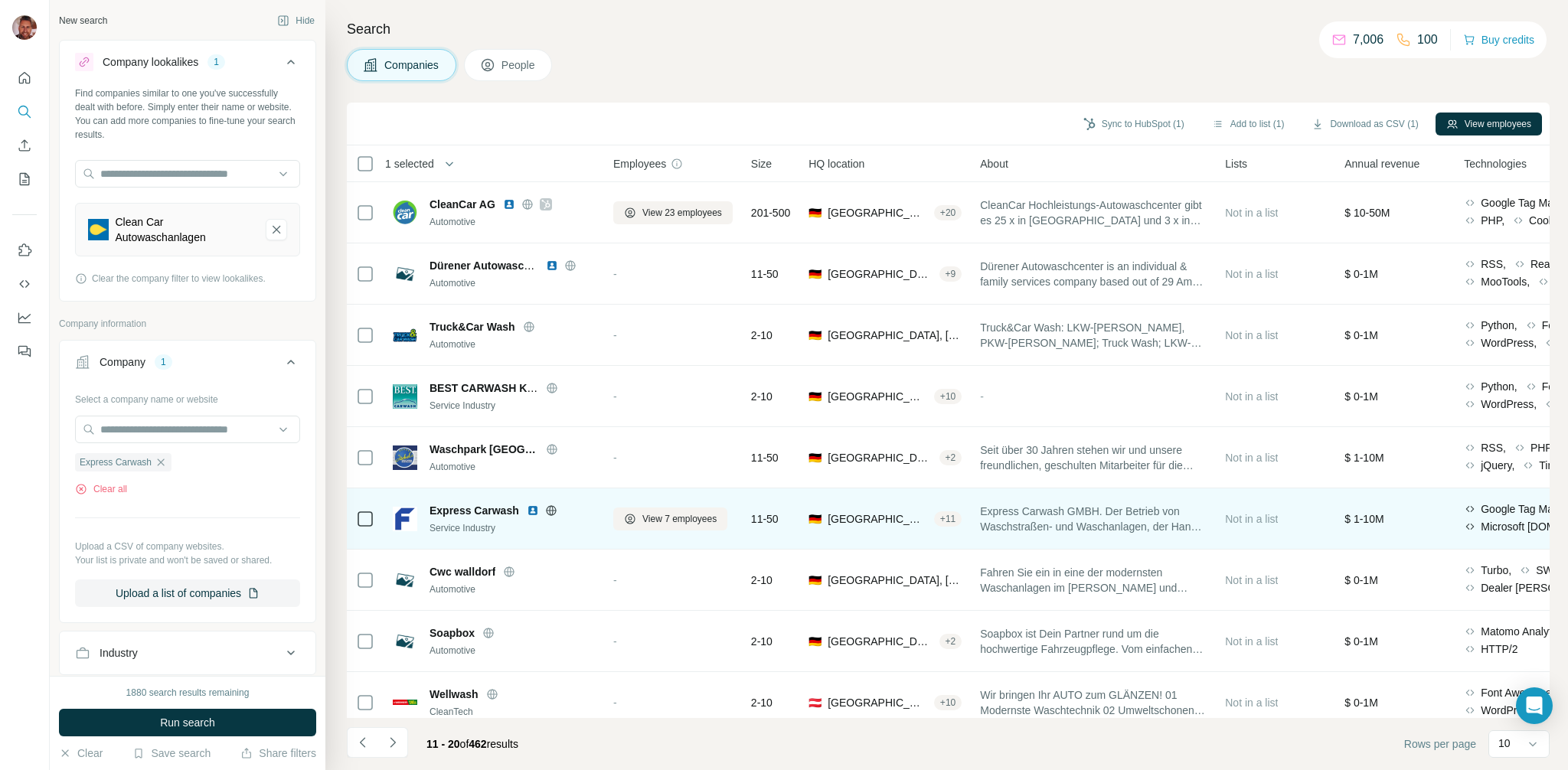
scroll to position [77, 0]
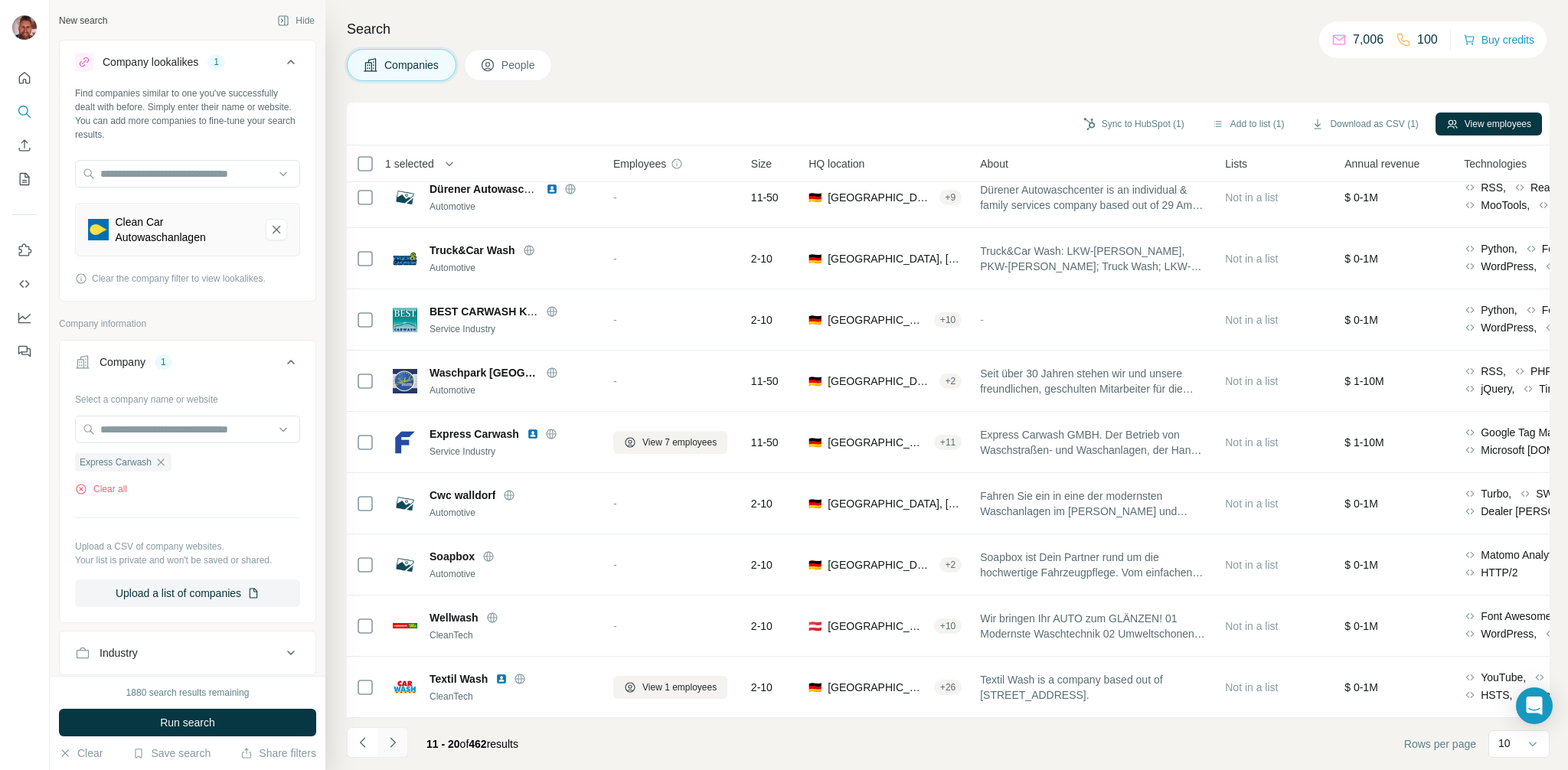
click at [391, 743] on icon "Navigate to next page" at bounding box center [393, 743] width 15 height 15
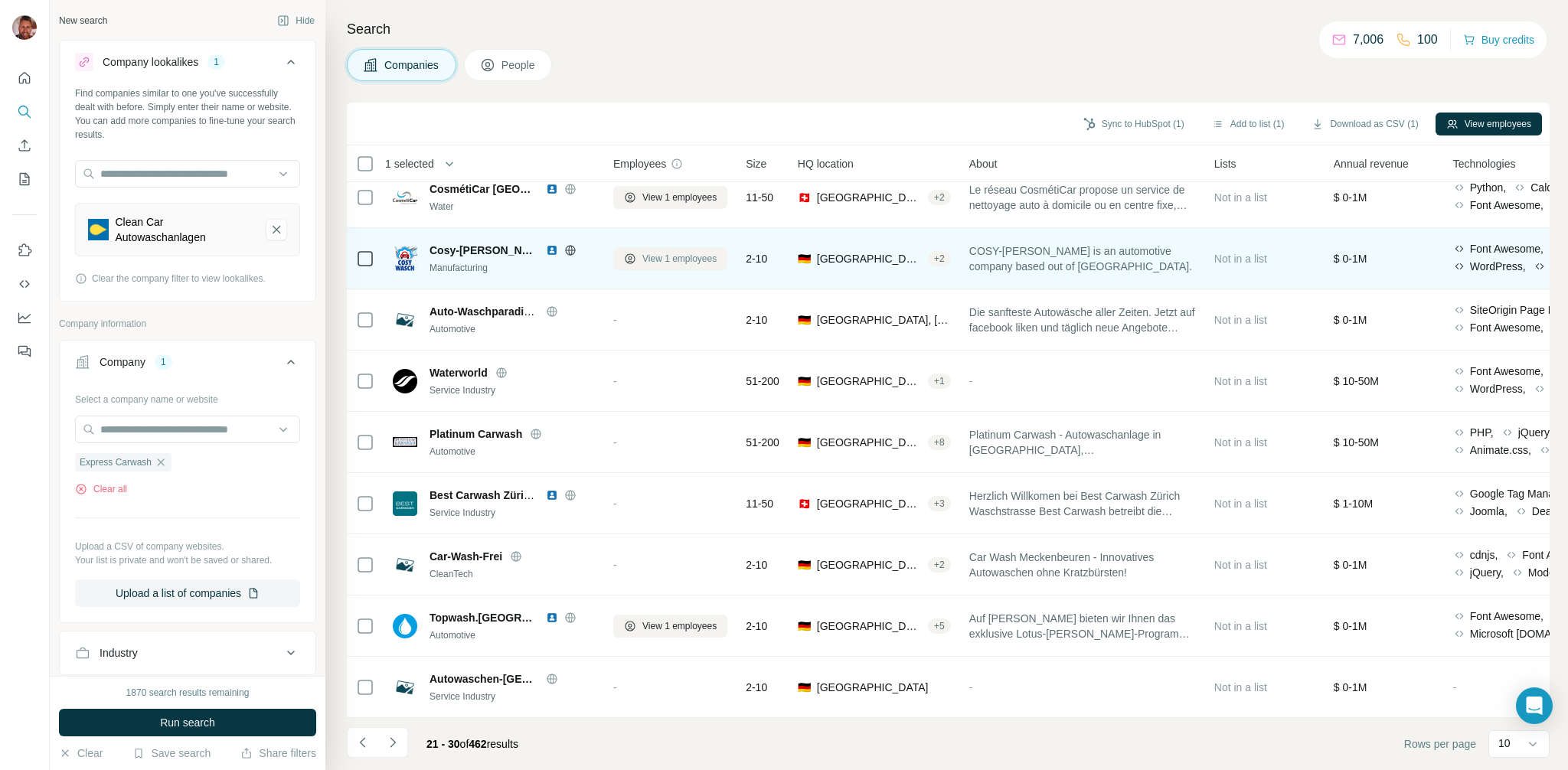
click at [654, 257] on span "View 1 employees" at bounding box center [679, 259] width 75 height 14
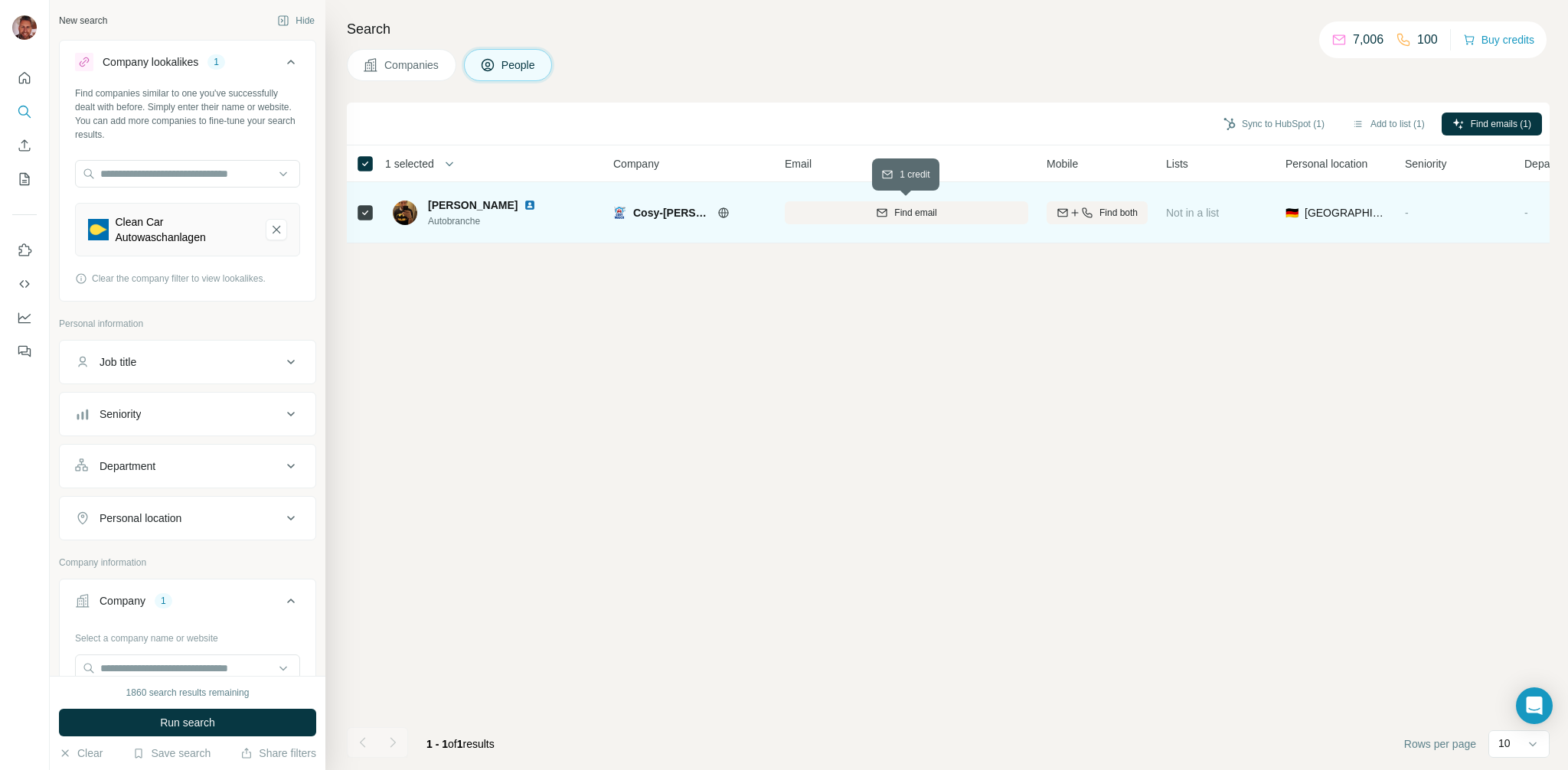
click at [929, 216] on span "Find email" at bounding box center [915, 213] width 42 height 14
click at [1357, 40] on p "7,006" at bounding box center [1368, 40] width 31 height 18
click at [1495, 38] on button "Buy credits" at bounding box center [1499, 40] width 72 height 21
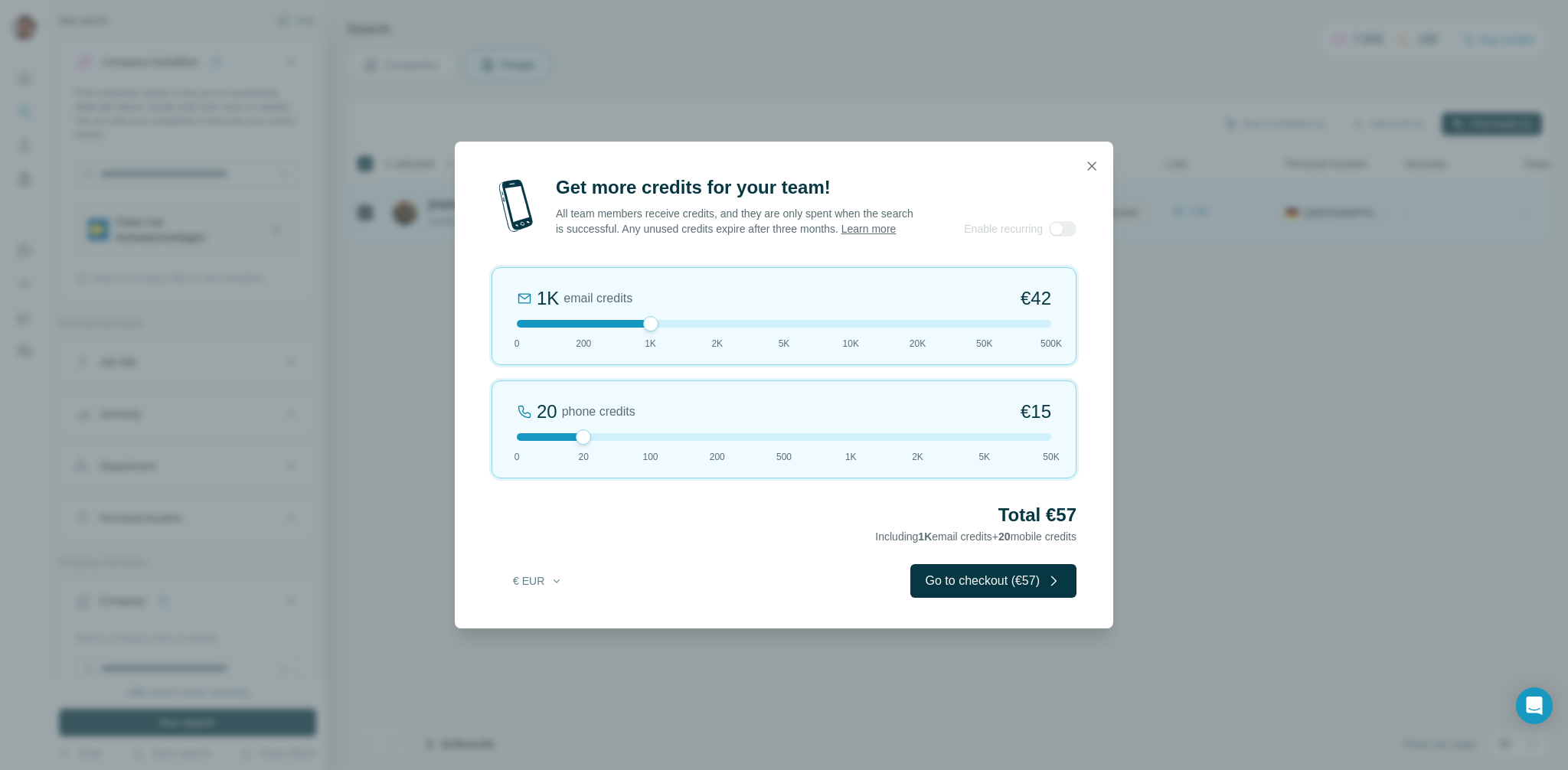
drag, startPoint x: 584, startPoint y: 334, endPoint x: 605, endPoint y: 323, distance: 23.7
click at [643, 331] on div at bounding box center [651, 324] width 15 height 15
click at [1087, 159] on icon "button" at bounding box center [1092, 167] width 15 height 15
